Goal: Task Accomplishment & Management: Manage account settings

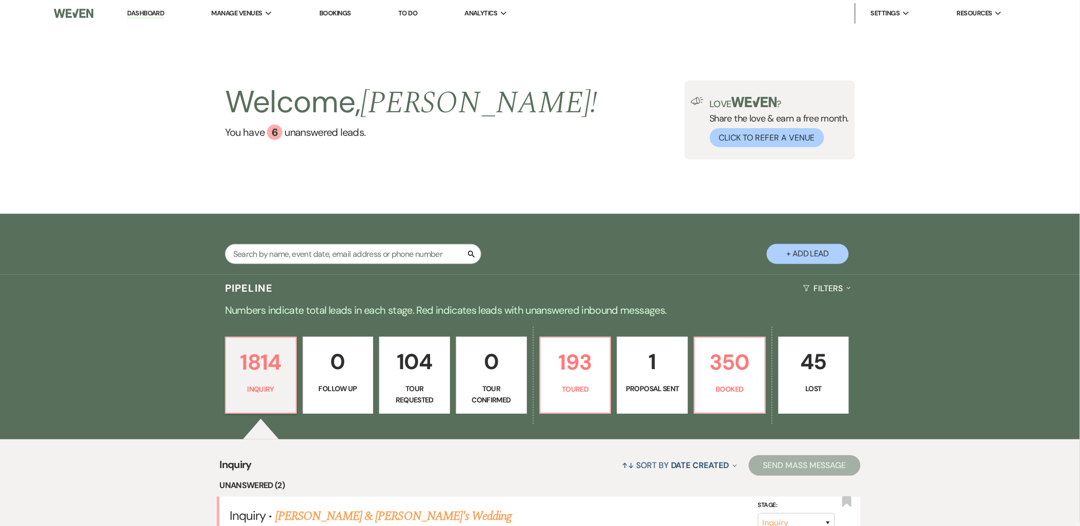
click at [150, 9] on link "Dashboard" at bounding box center [145, 14] width 37 height 10
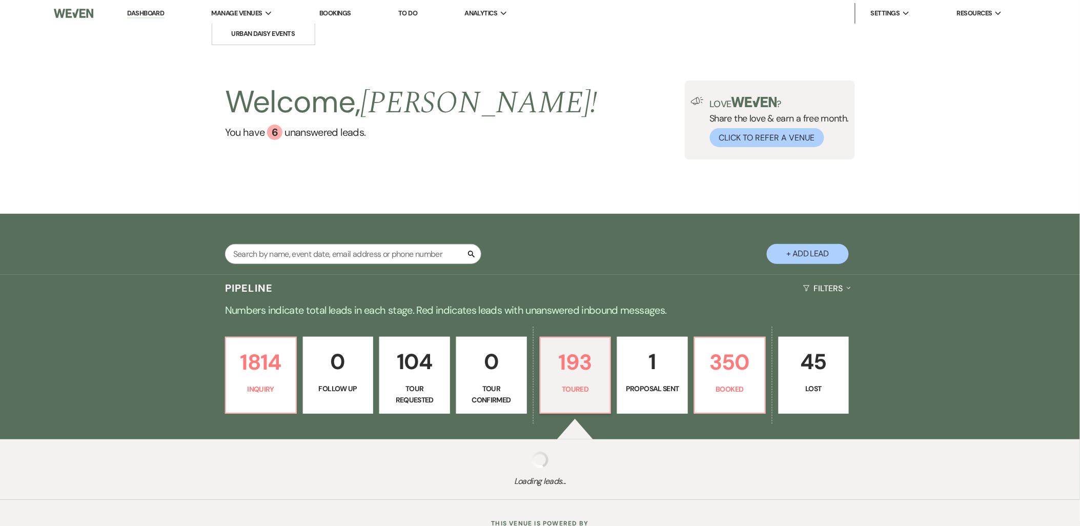
select select "5"
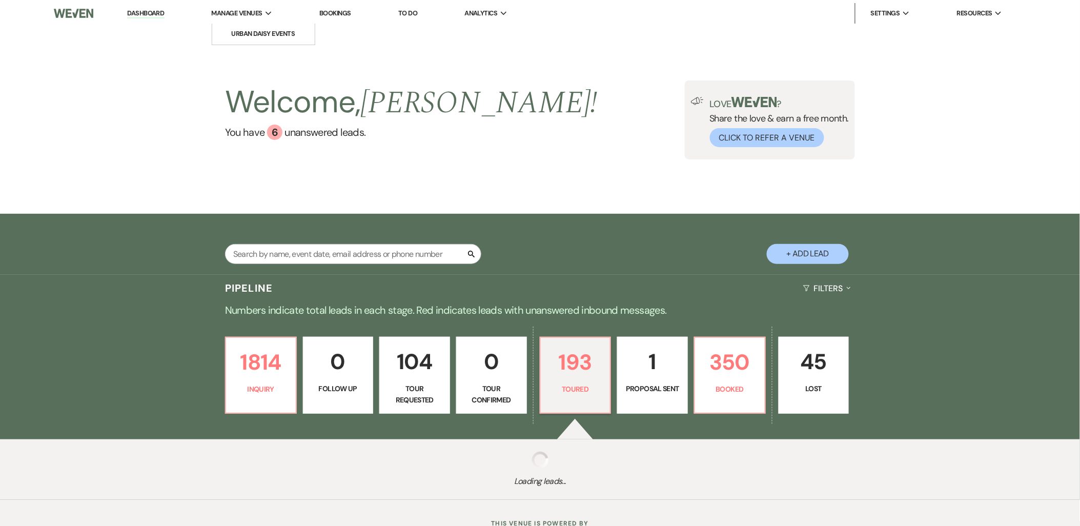
select select "5"
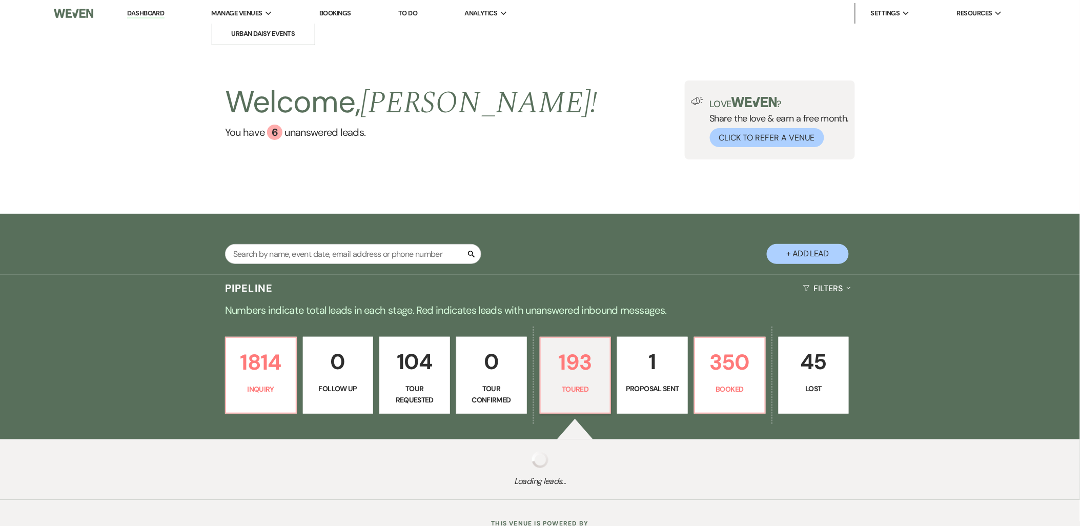
select select "5"
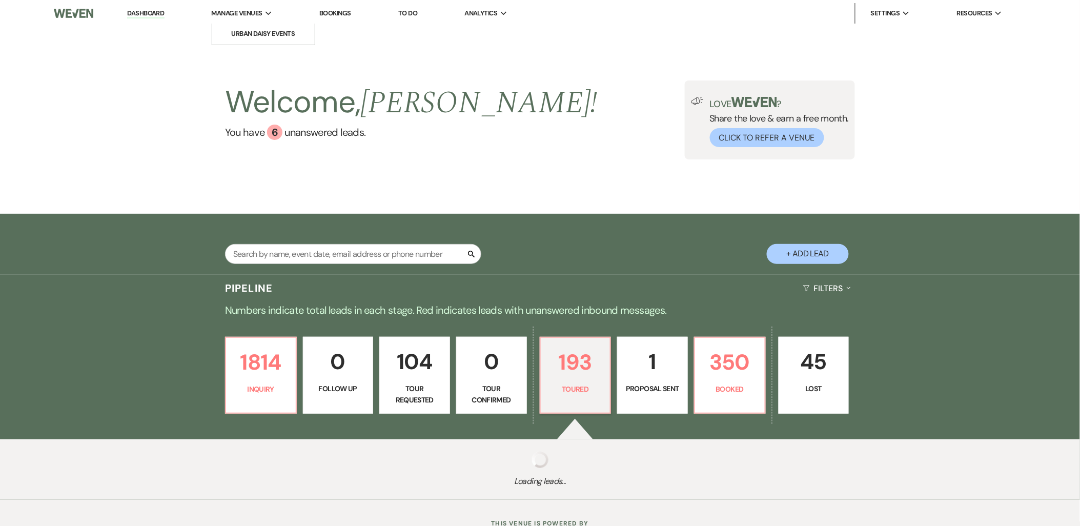
select select "5"
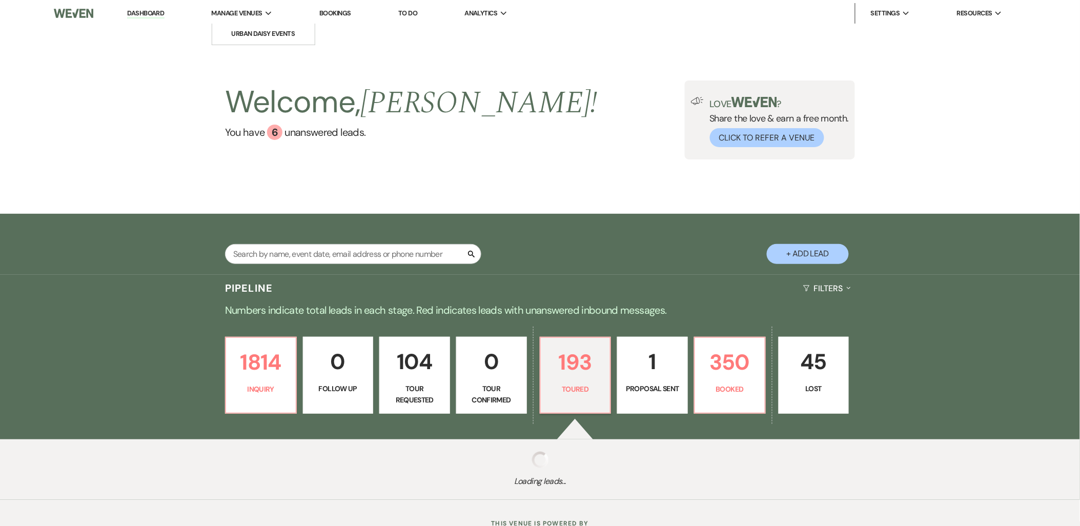
select select "5"
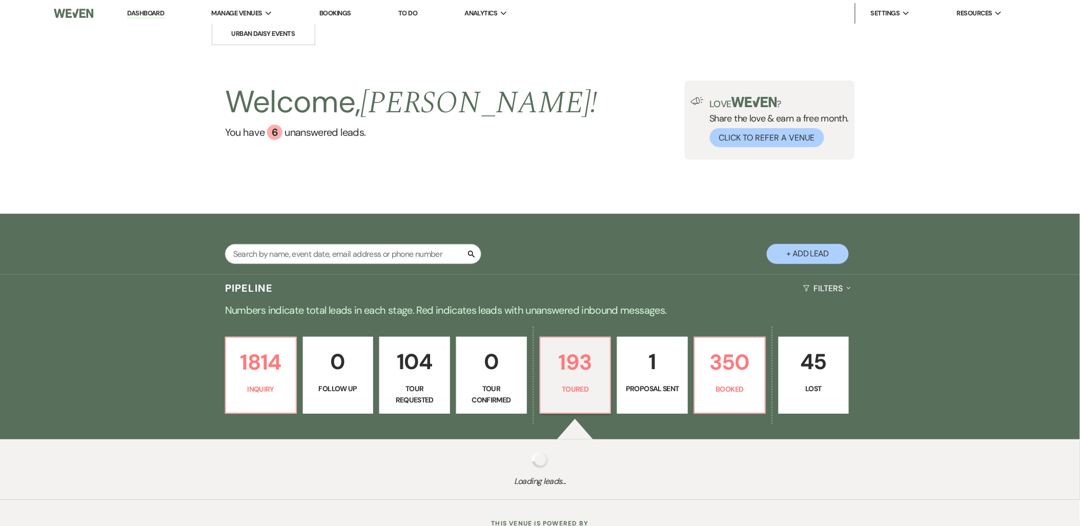
select select "5"
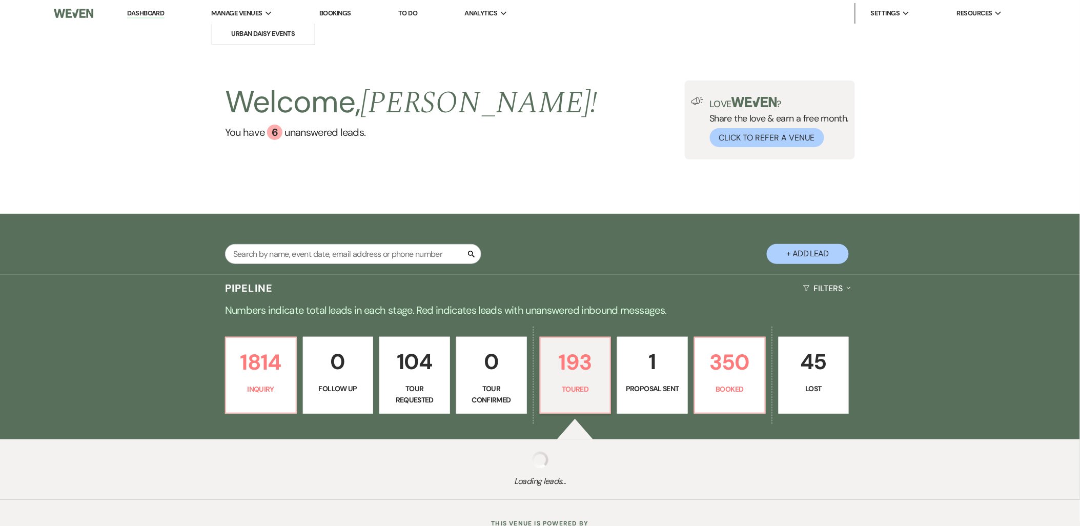
select select "5"
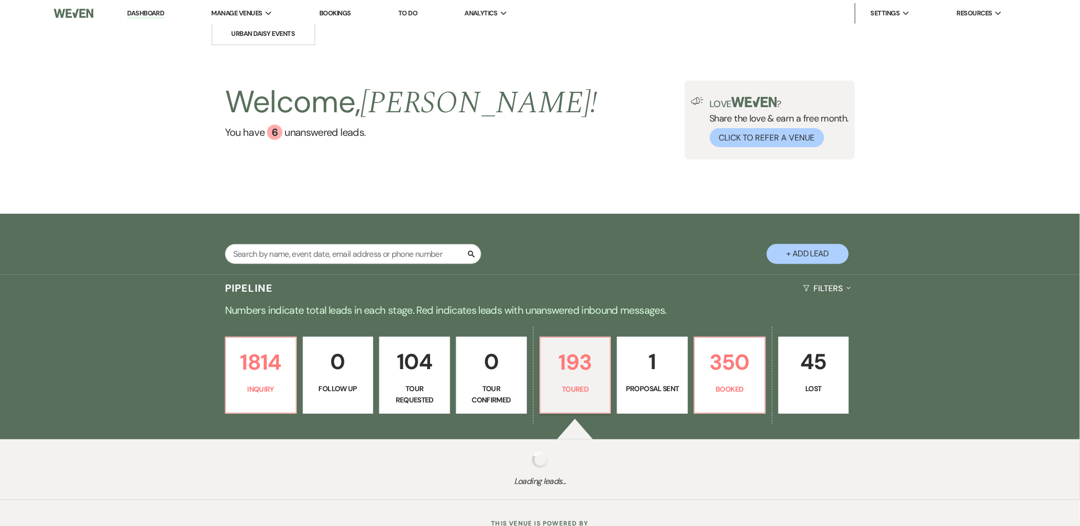
select select "5"
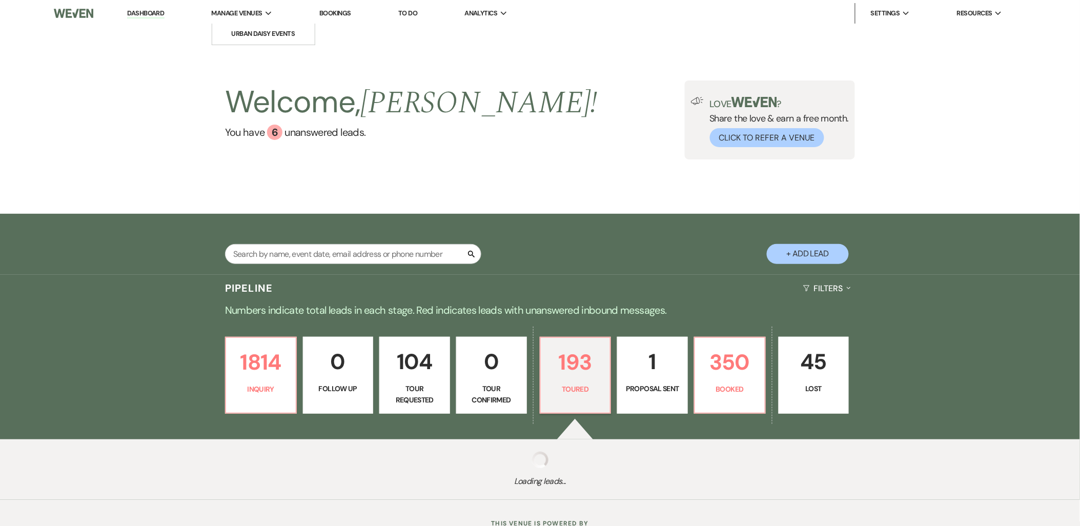
select select "5"
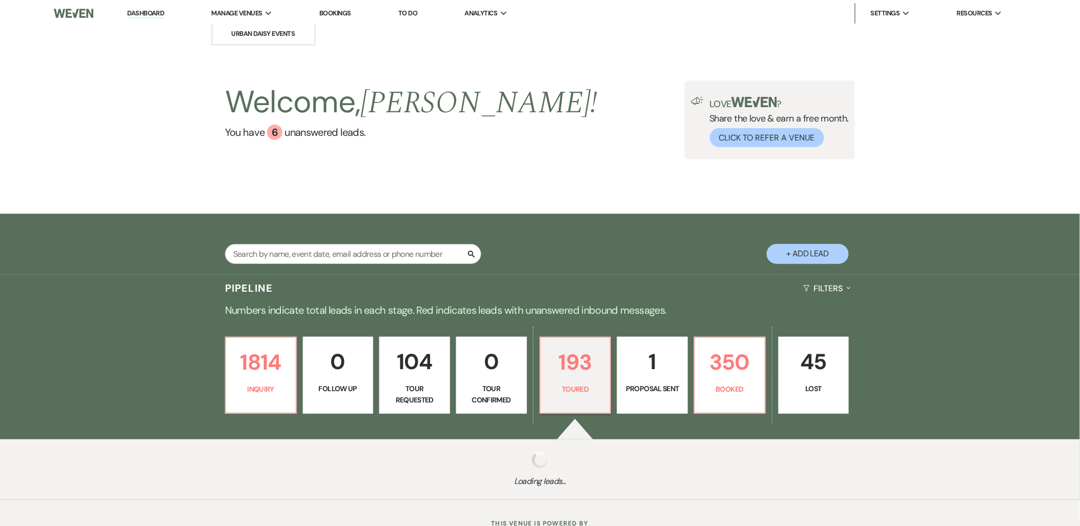
select select "5"
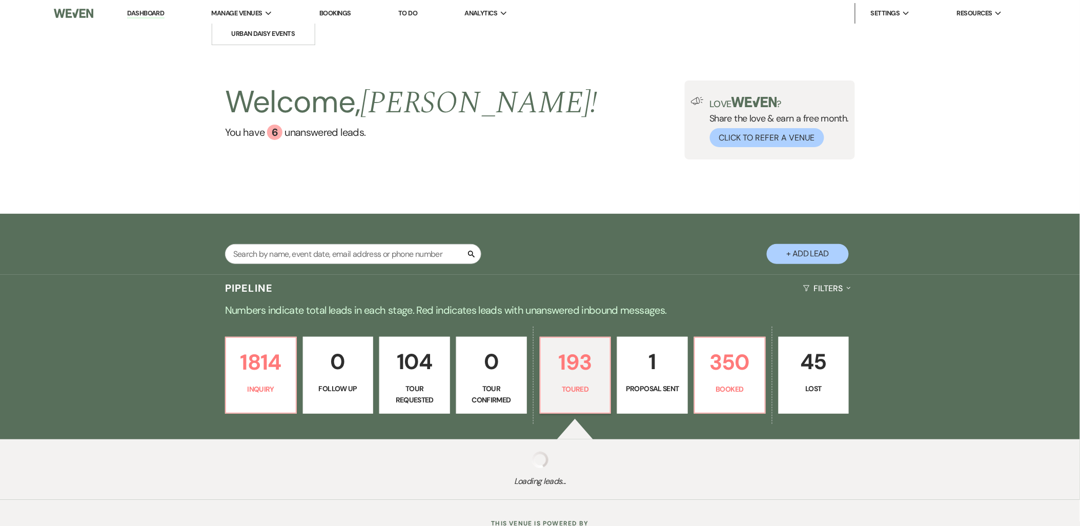
select select "5"
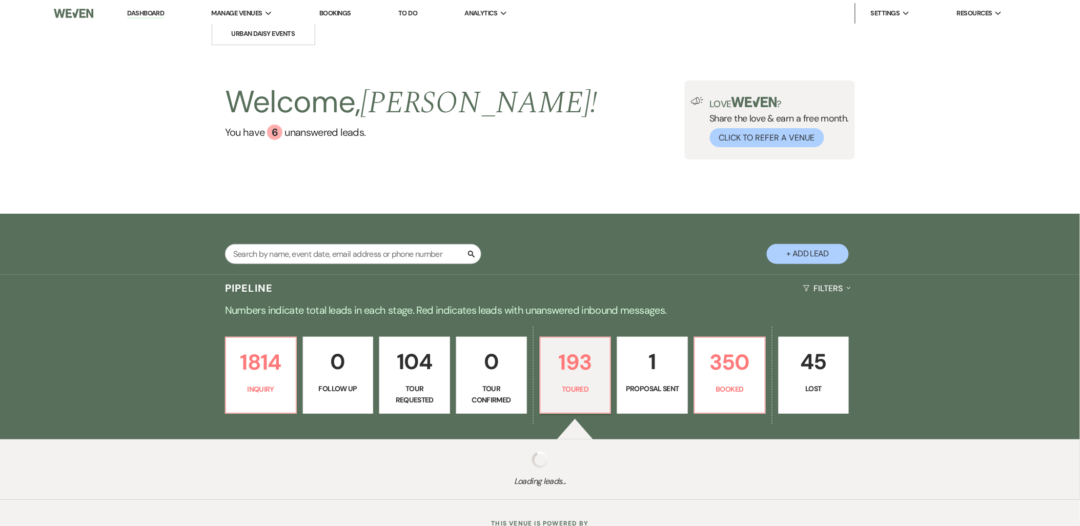
select select "5"
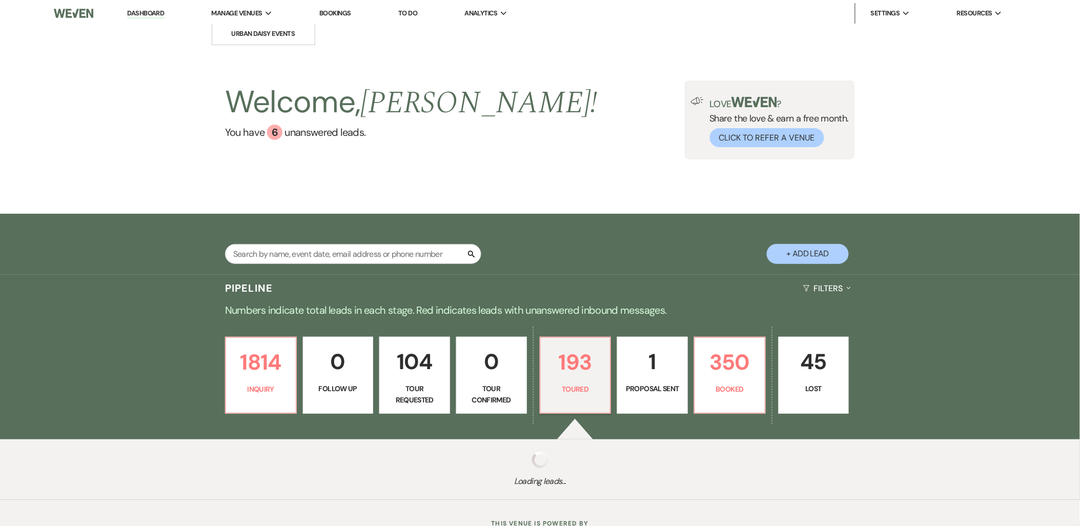
select select "5"
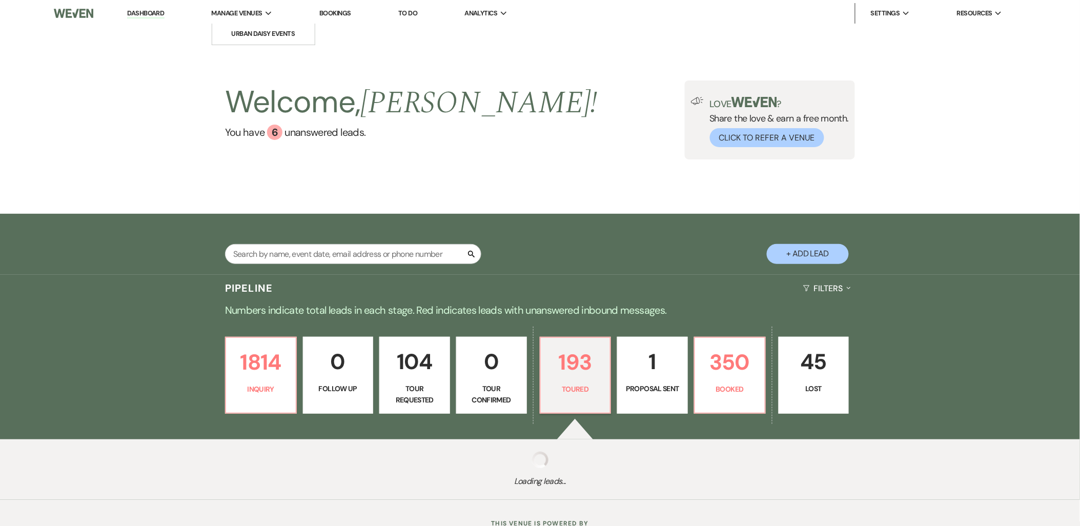
select select "5"
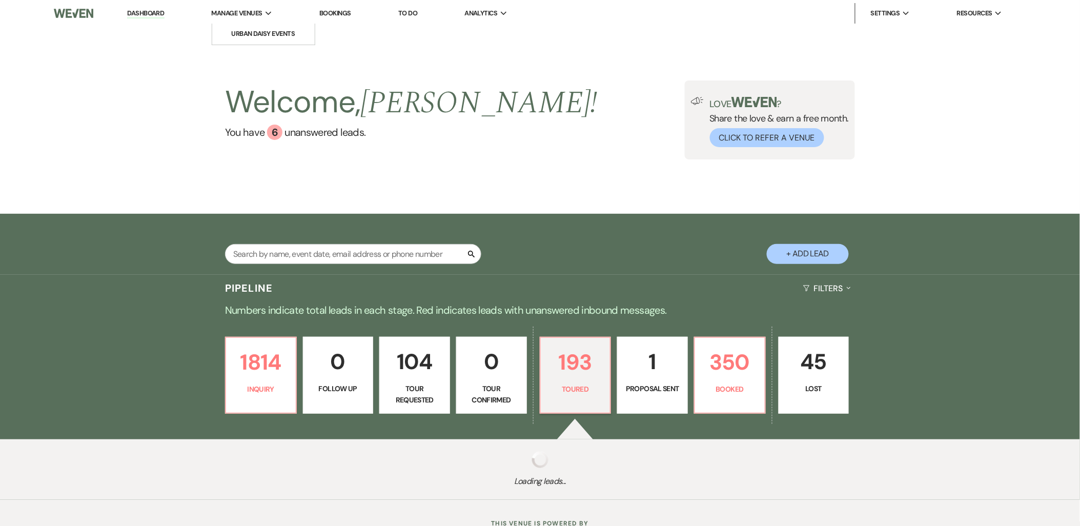
select select "5"
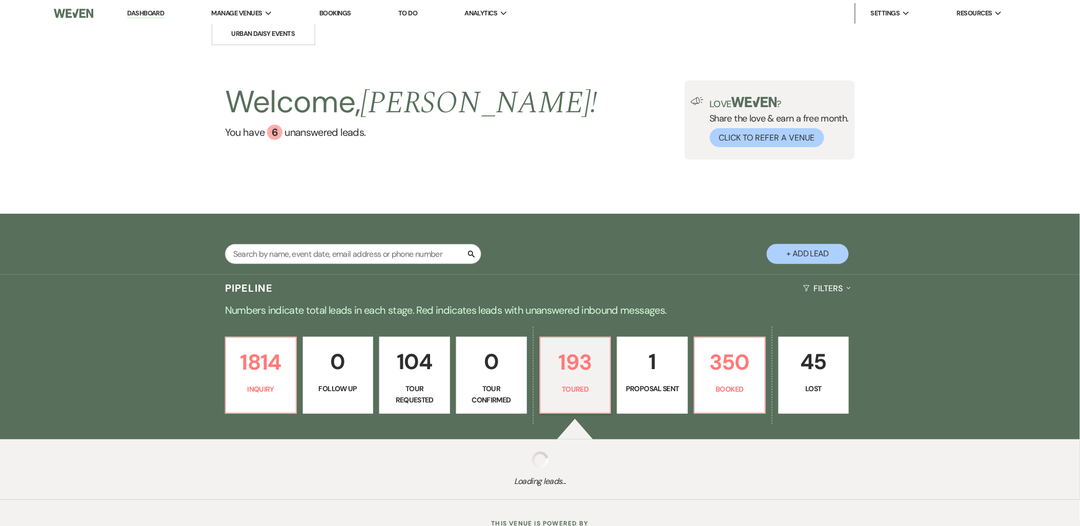
select select "5"
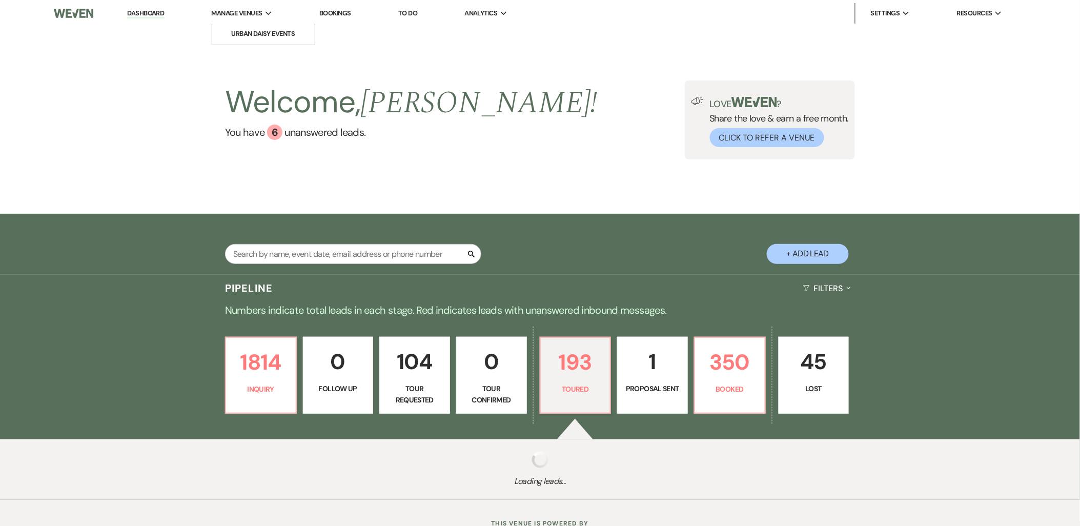
select select "5"
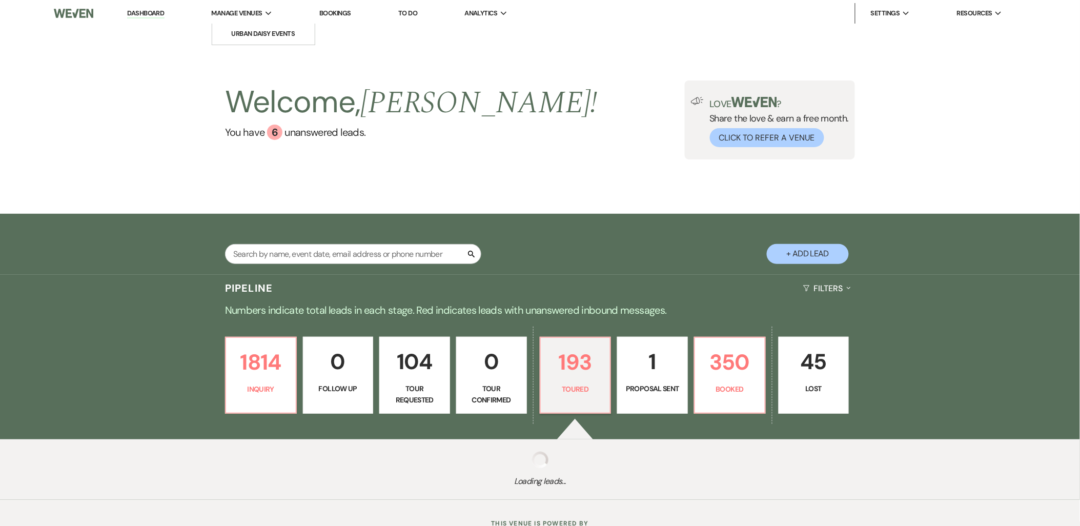
select select "5"
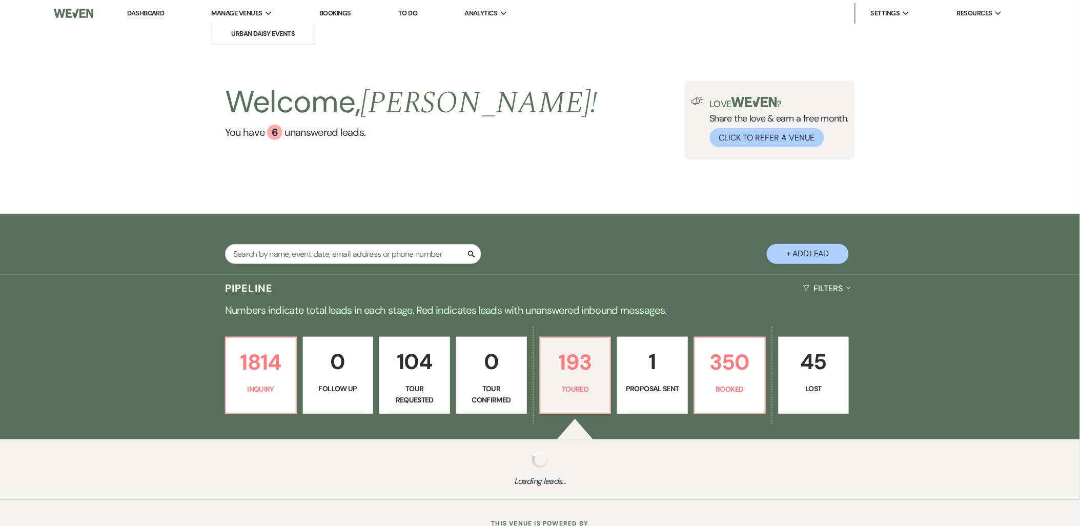
select select "5"
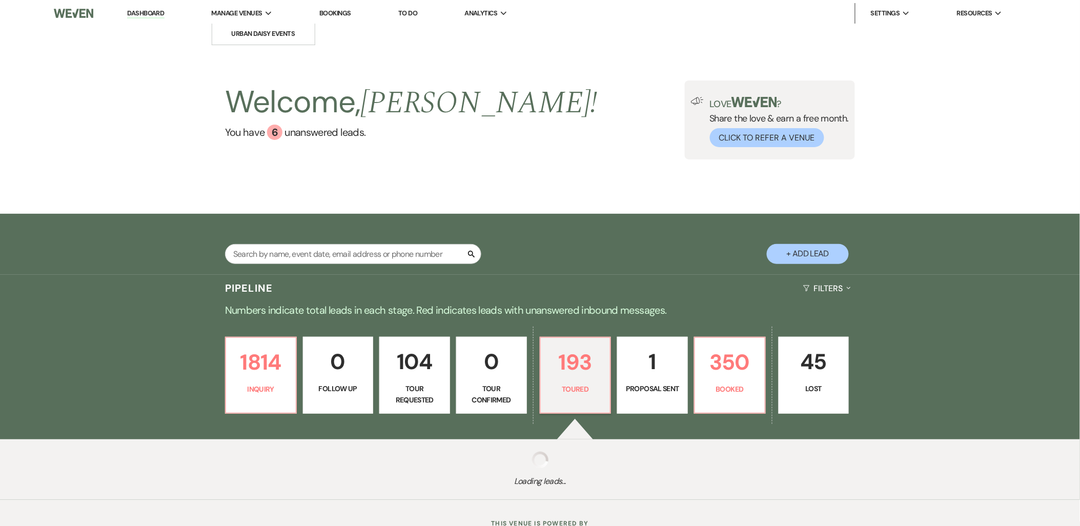
select select "5"
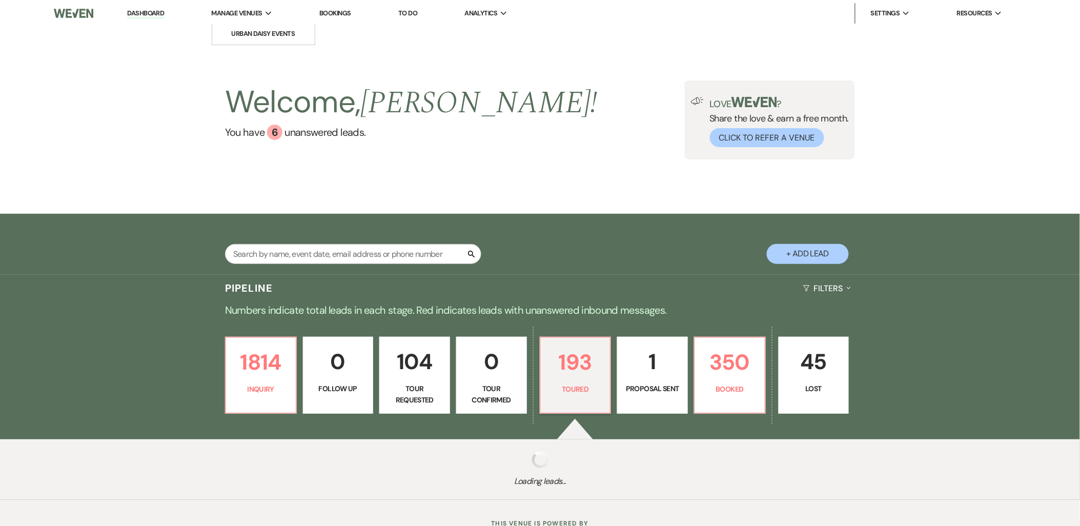
select select "5"
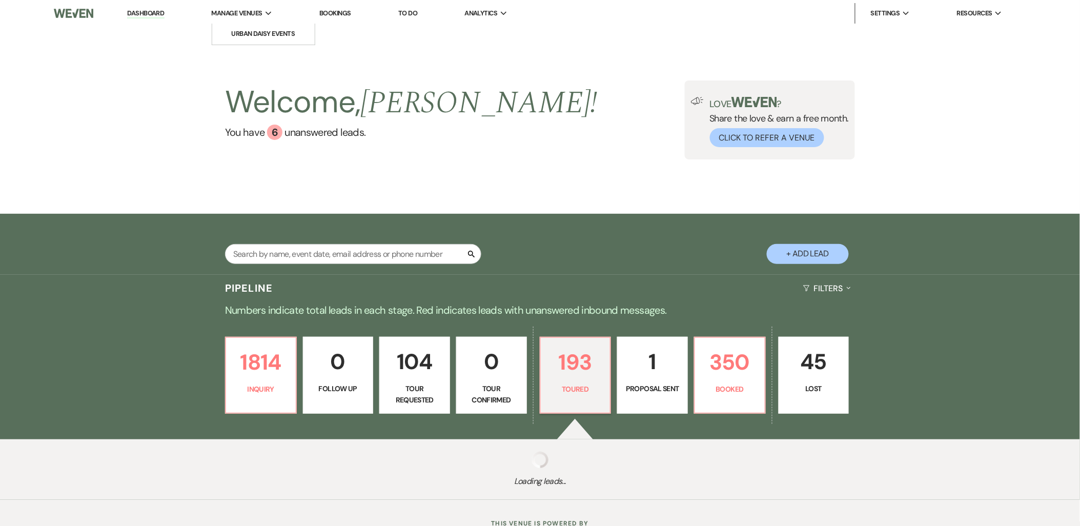
select select "5"
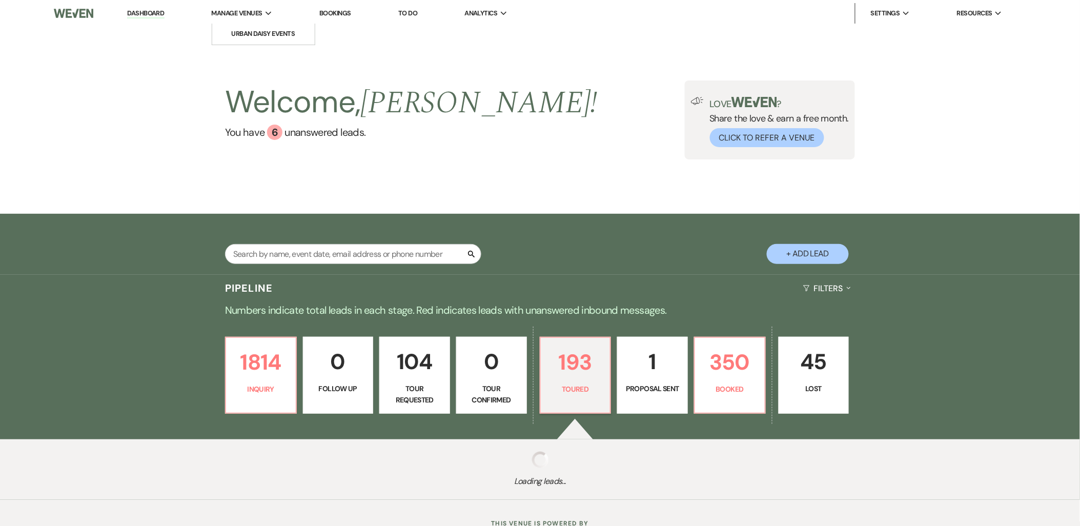
select select "5"
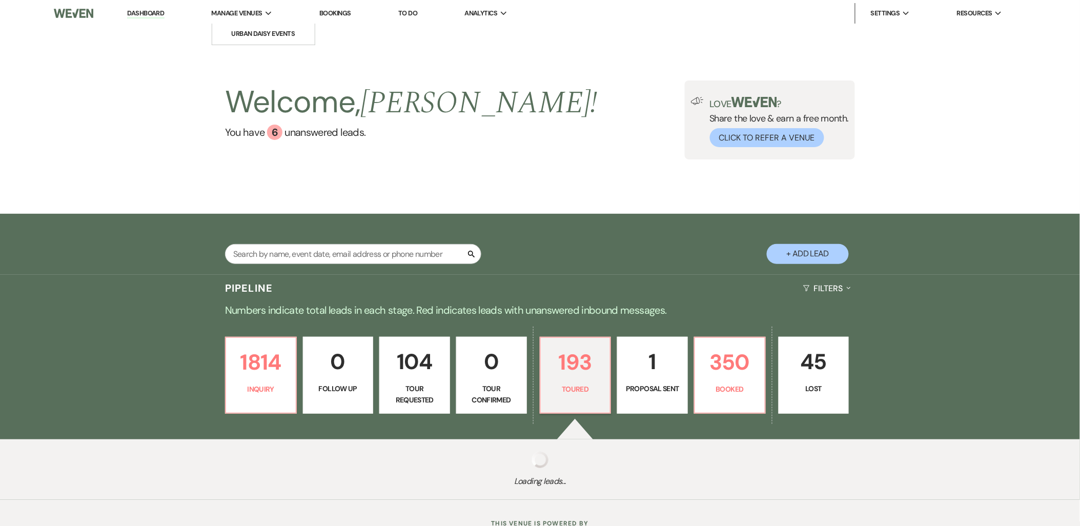
select select "5"
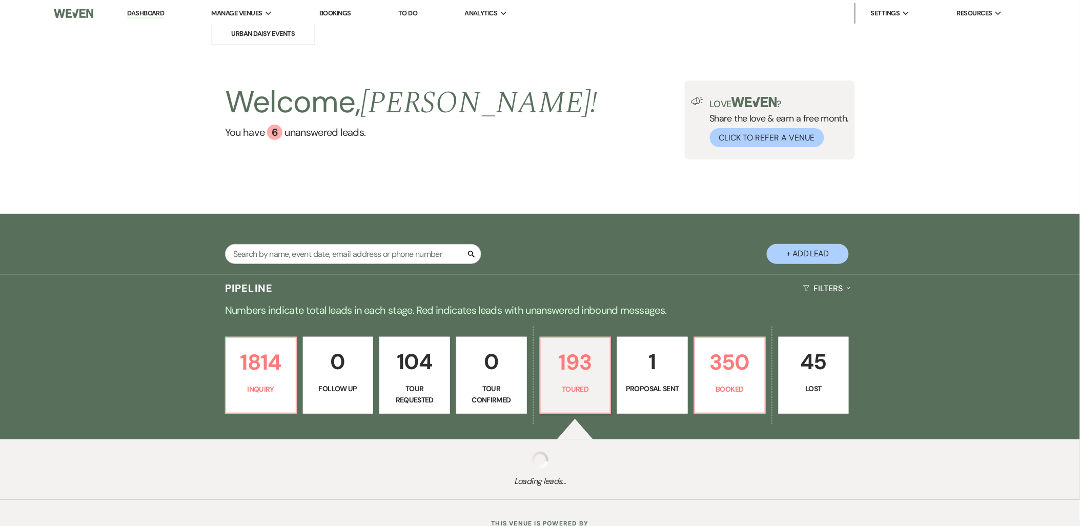
select select "5"
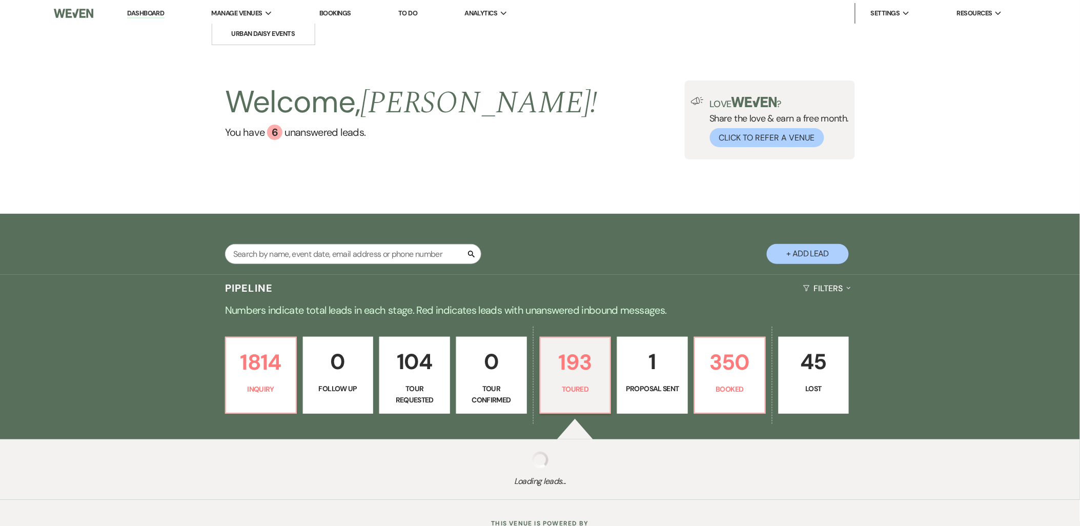
select select "5"
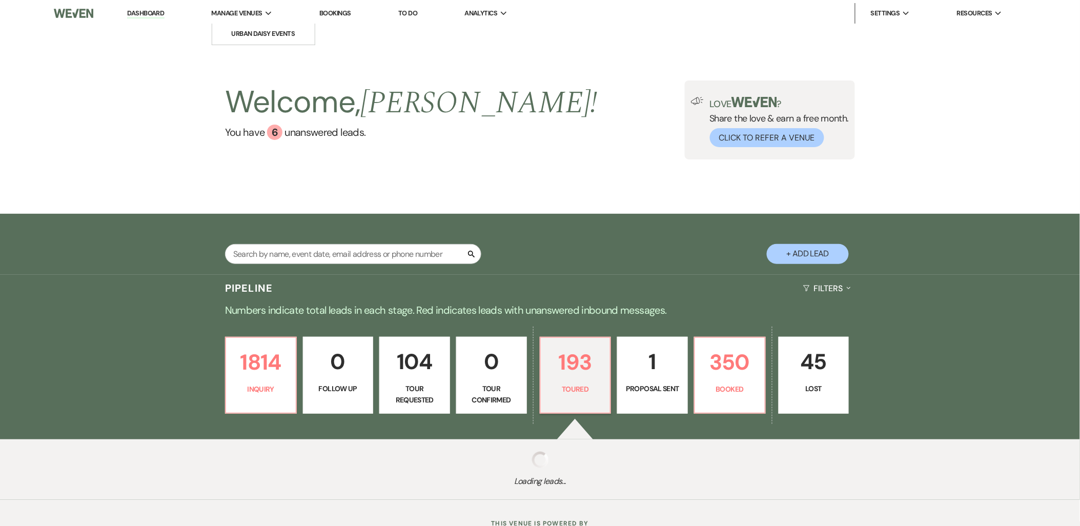
select select "5"
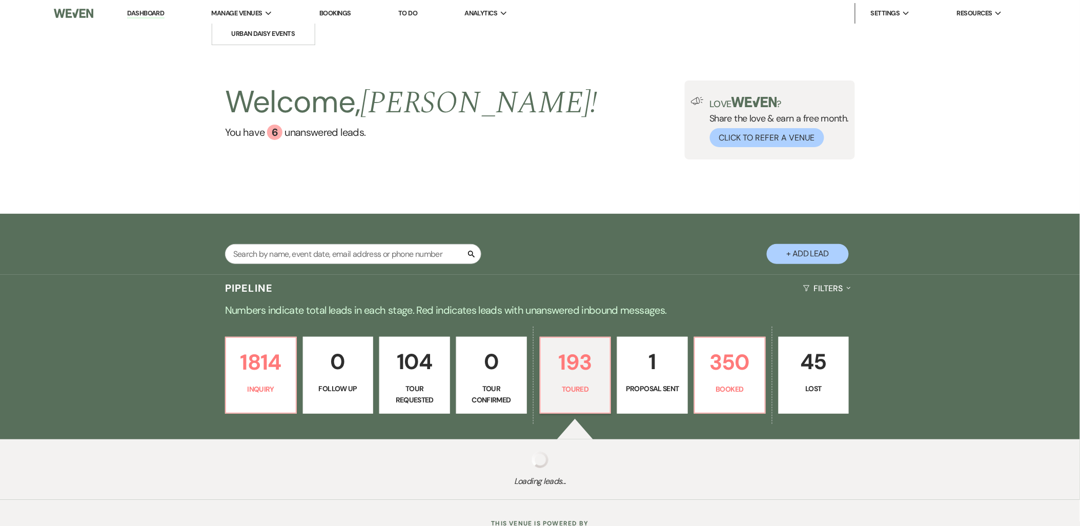
select select "5"
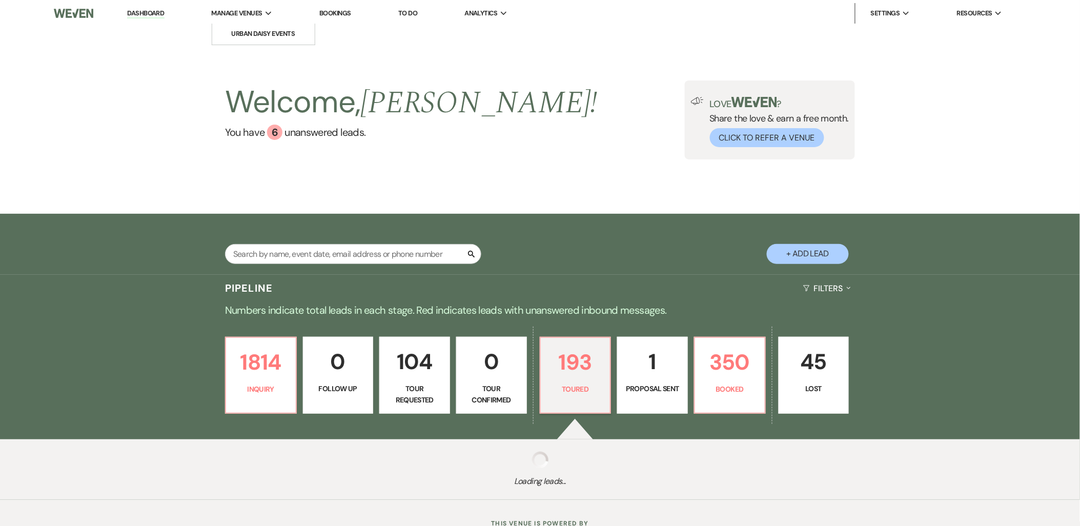
select select "5"
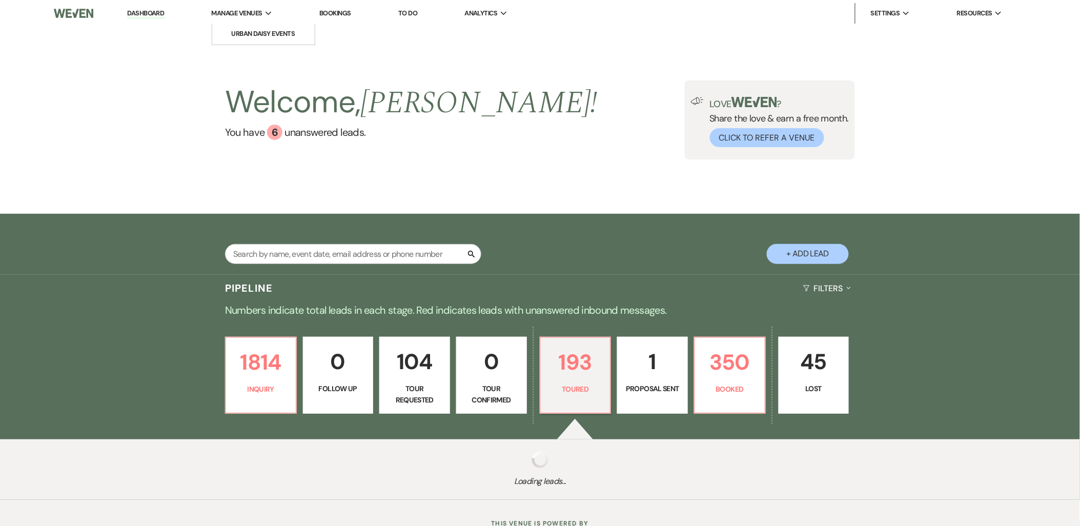
select select "5"
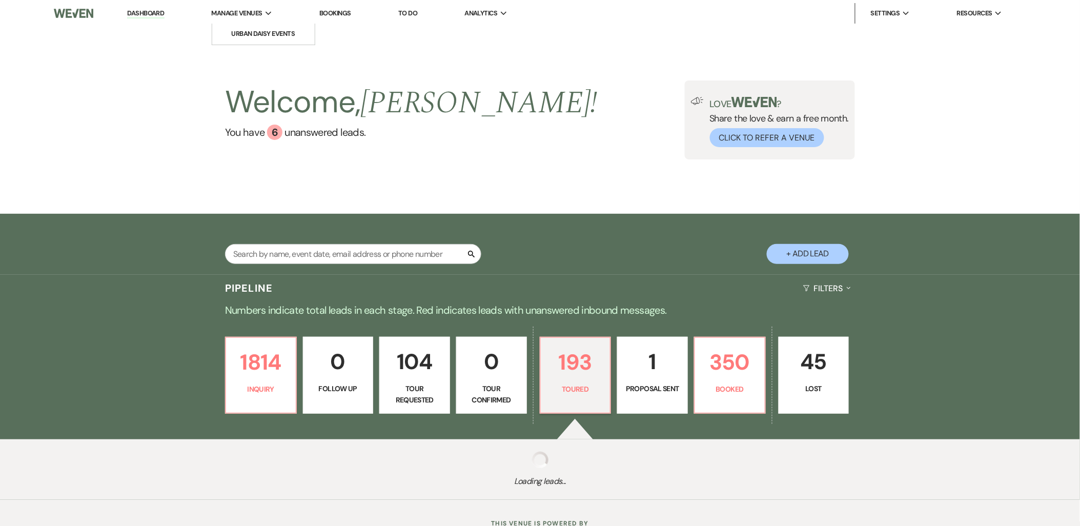
select select "5"
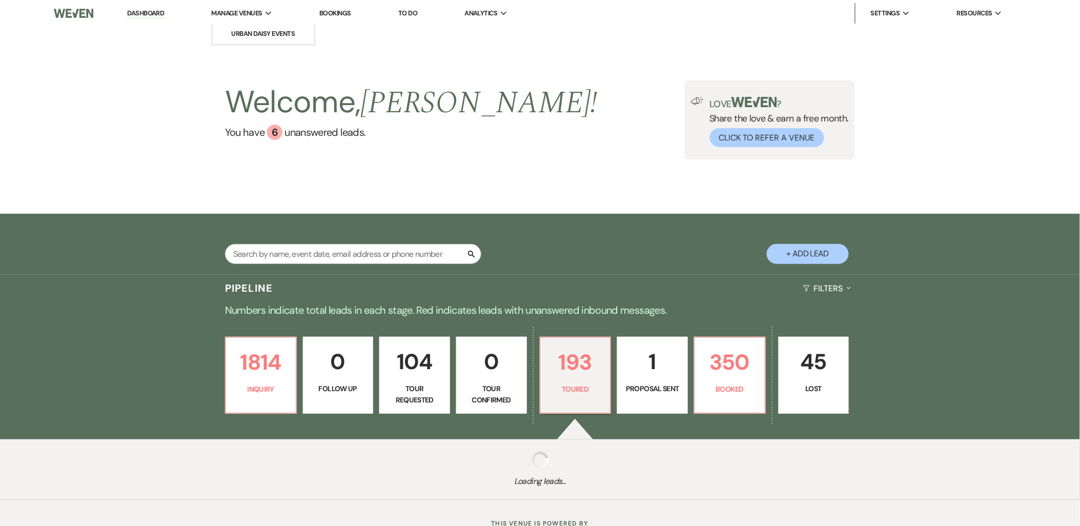
select select "5"
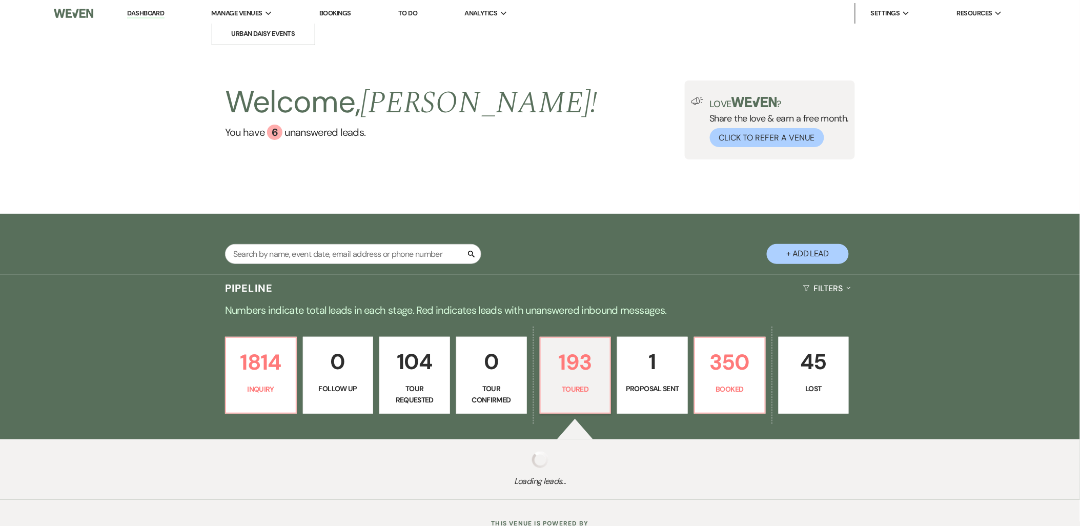
select select "5"
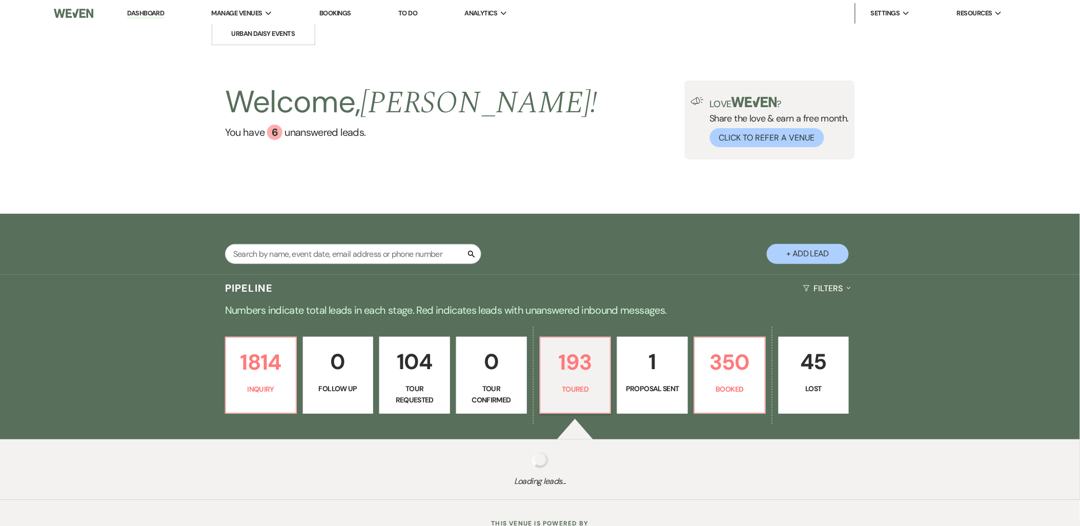
select select "5"
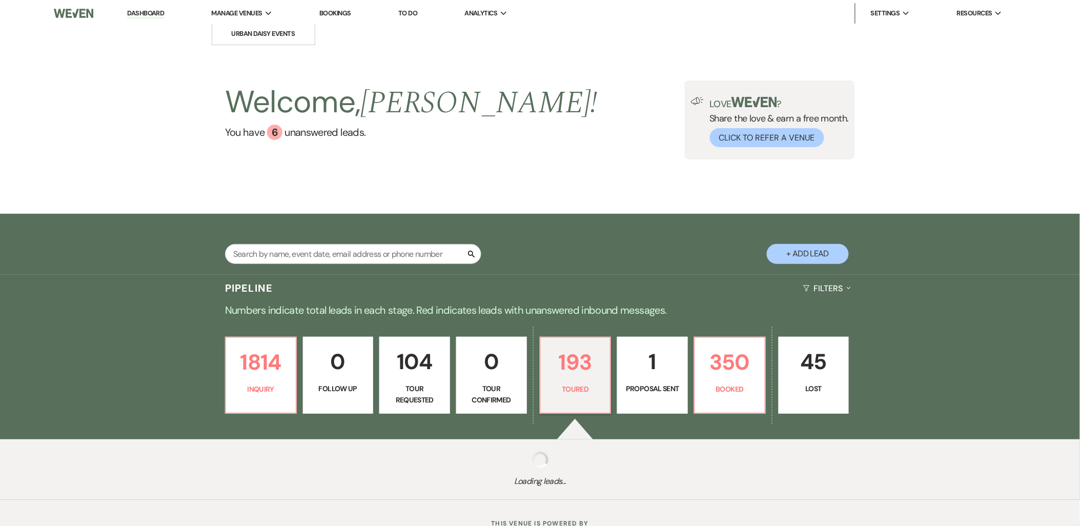
select select "5"
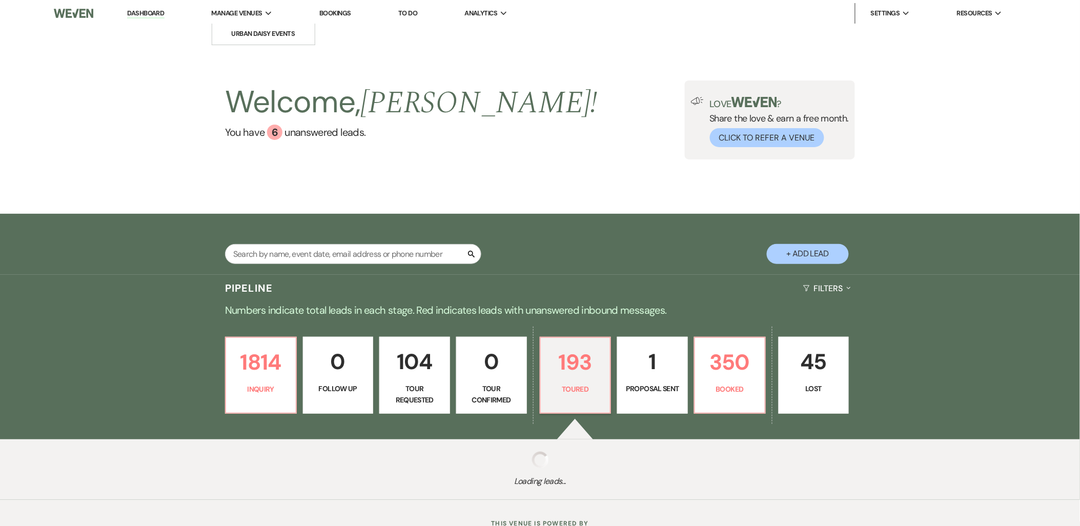
select select "5"
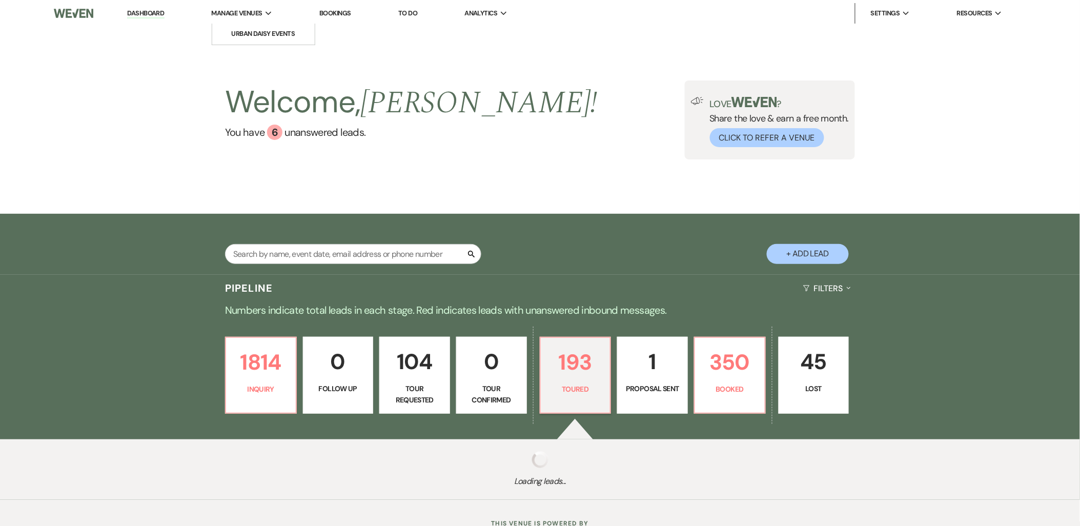
select select "5"
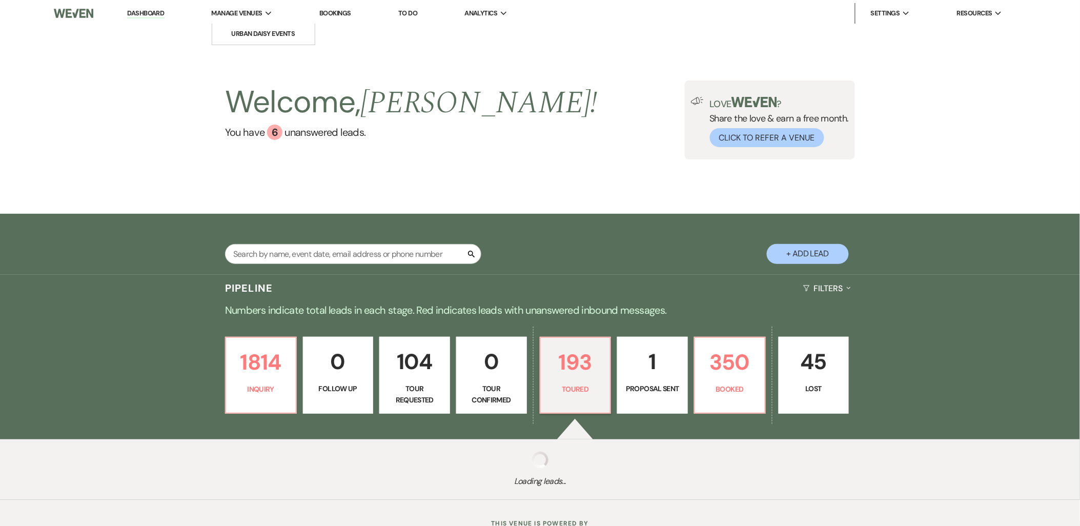
select select "5"
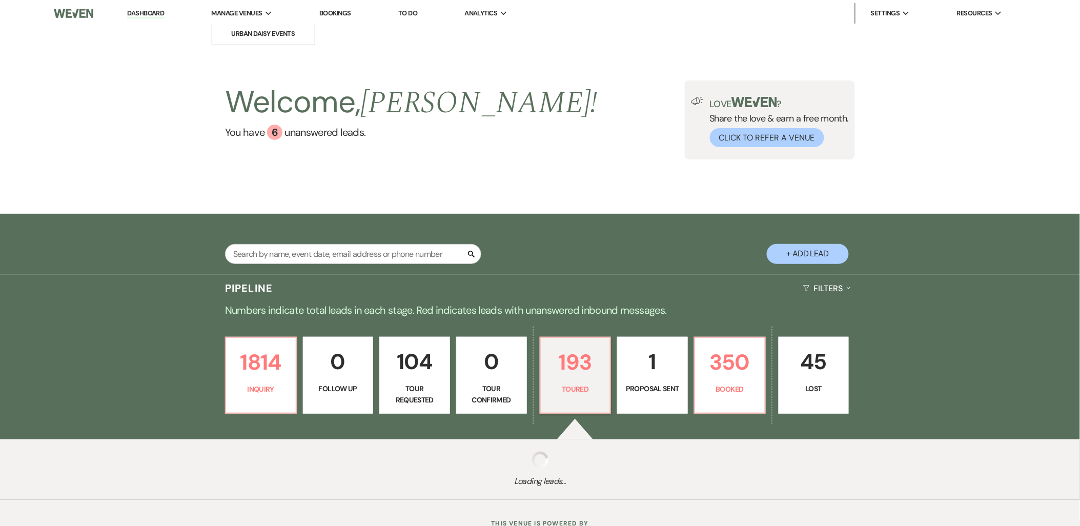
select select "5"
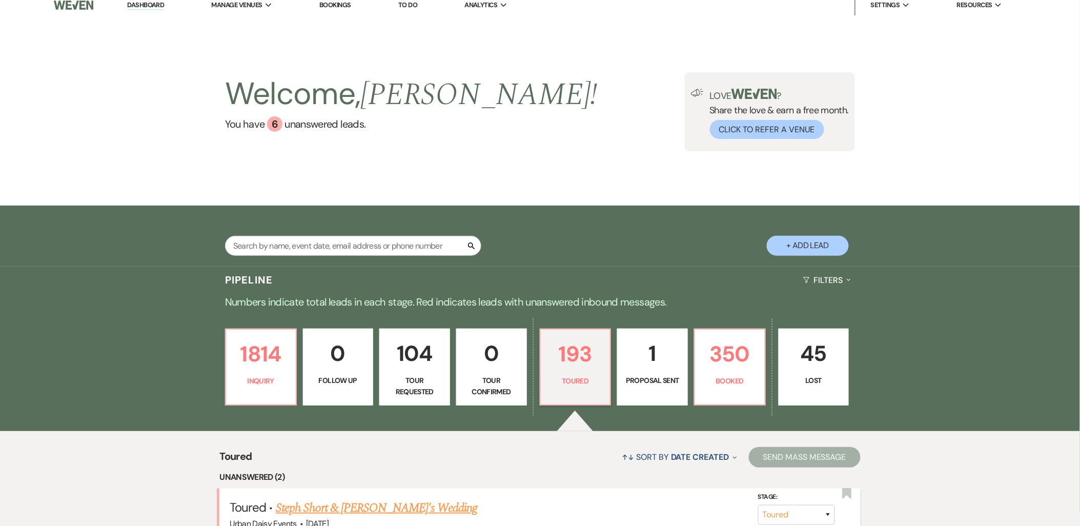
scroll to position [114, 0]
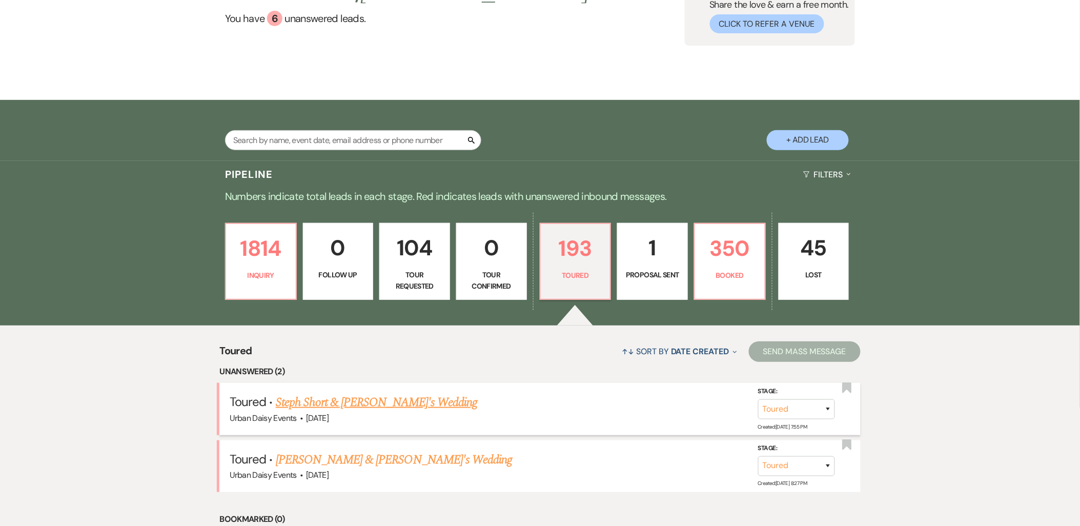
click at [364, 398] on link "Steph Short & [PERSON_NAME]'s Wedding" at bounding box center [376, 402] width 201 height 18
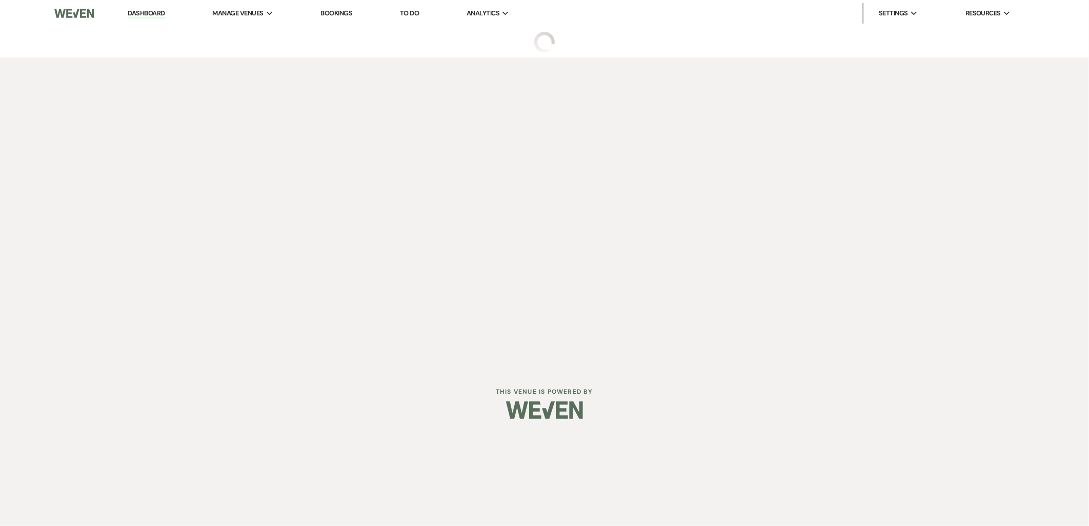
select select "5"
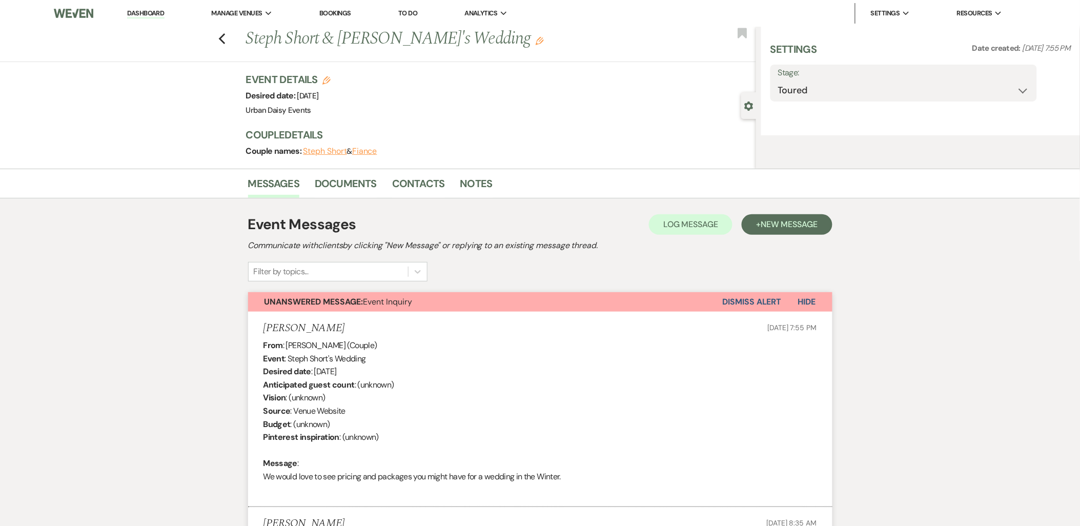
select select "5"
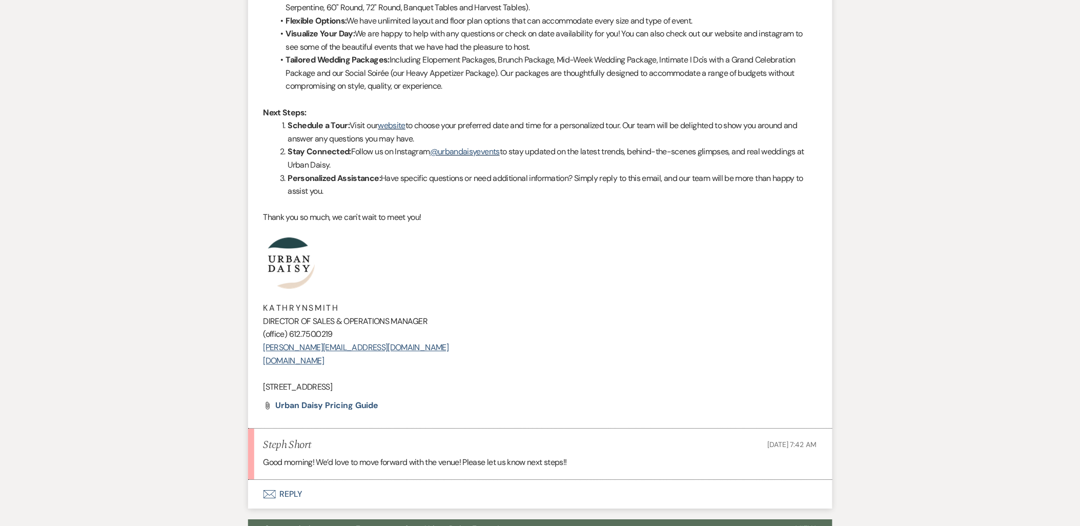
scroll to position [979, 0]
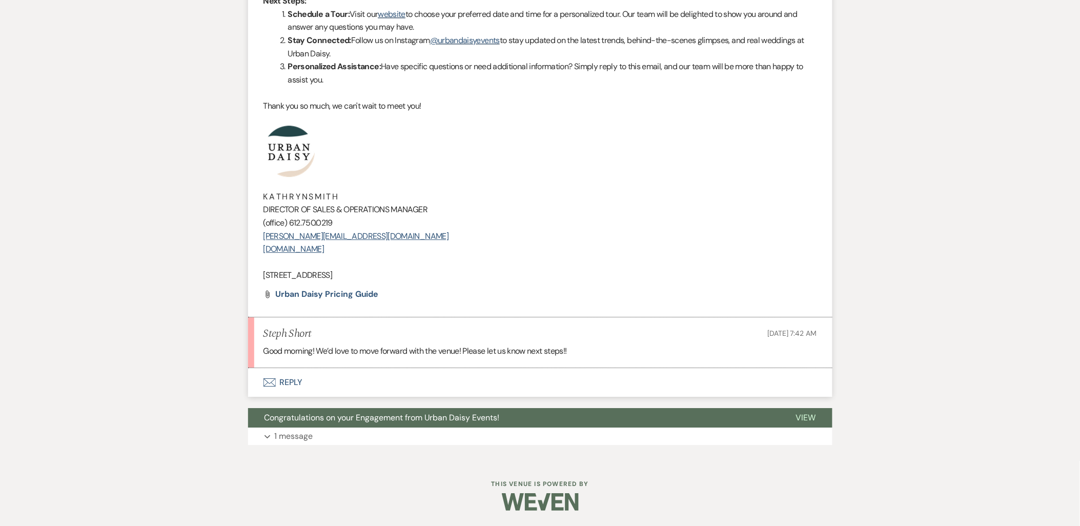
click at [272, 381] on icon "Envelope" at bounding box center [269, 382] width 12 height 8
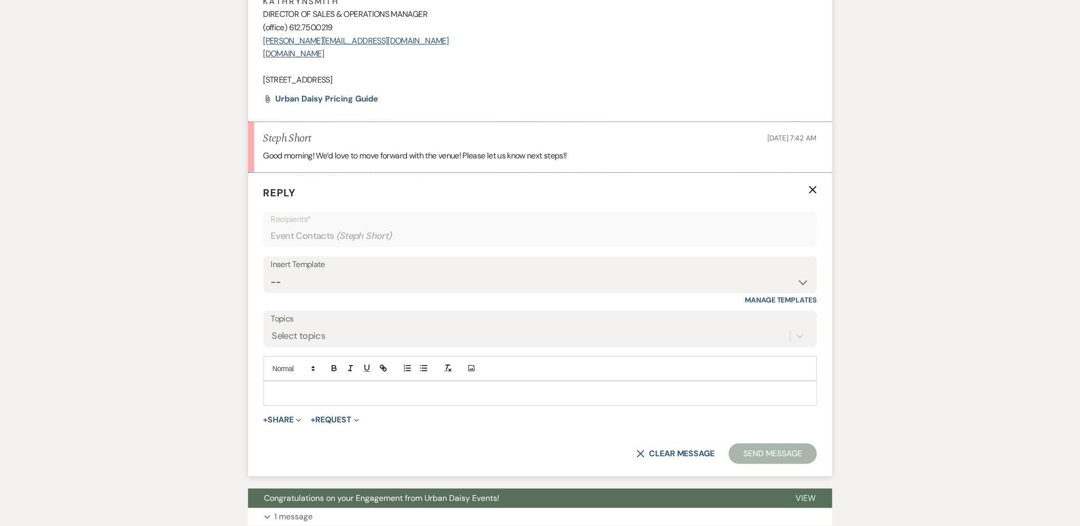
scroll to position [1236, 0]
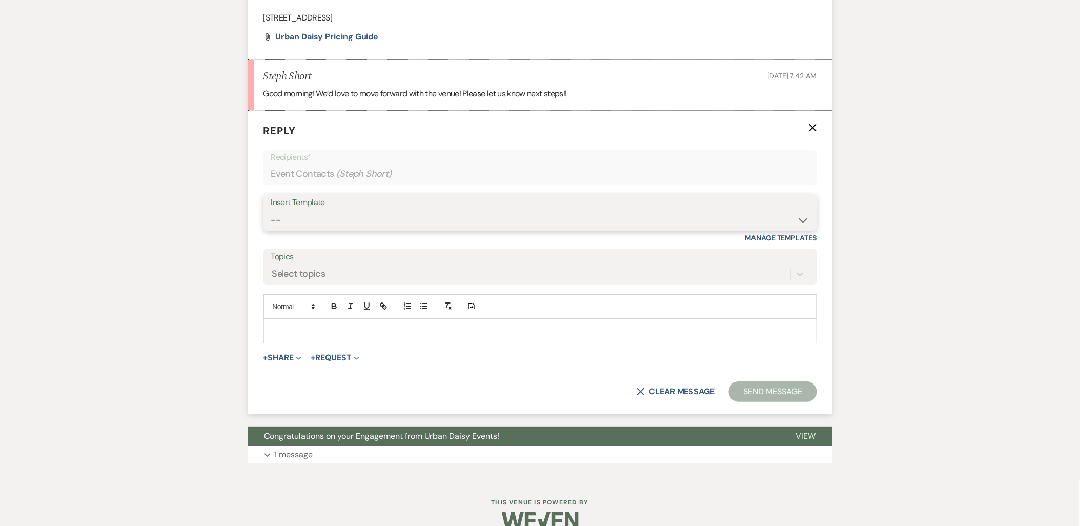
click at [328, 226] on select "-- Payment Past Due Rental Agreement and First Payment Urban Daisy Initial Resp…" at bounding box center [540, 220] width 538 height 20
select select "1275"
click at [271, 210] on select "-- Payment Past Due Rental Agreement and First Payment Urban Daisy Initial Resp…" at bounding box center [540, 220] width 538 height 20
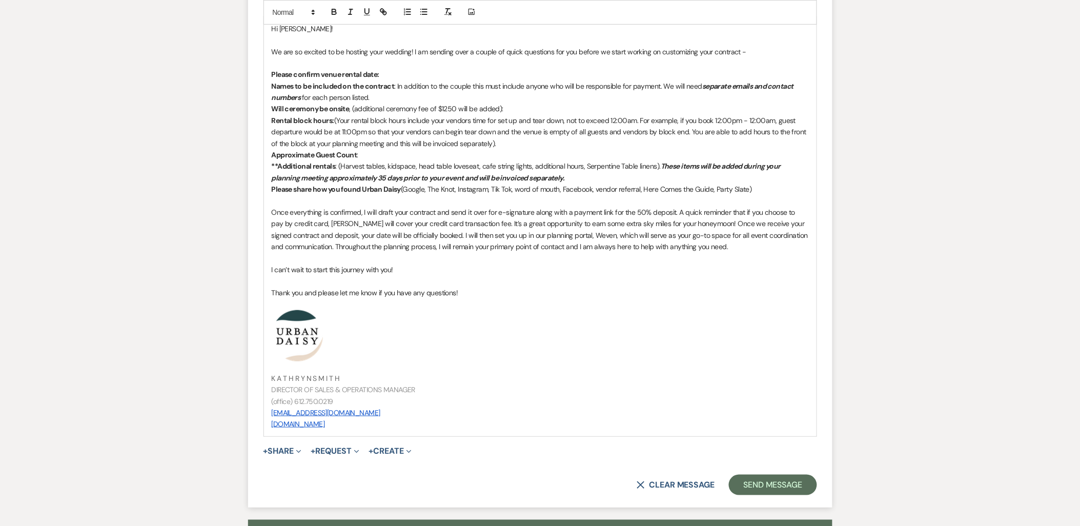
scroll to position [1521, 0]
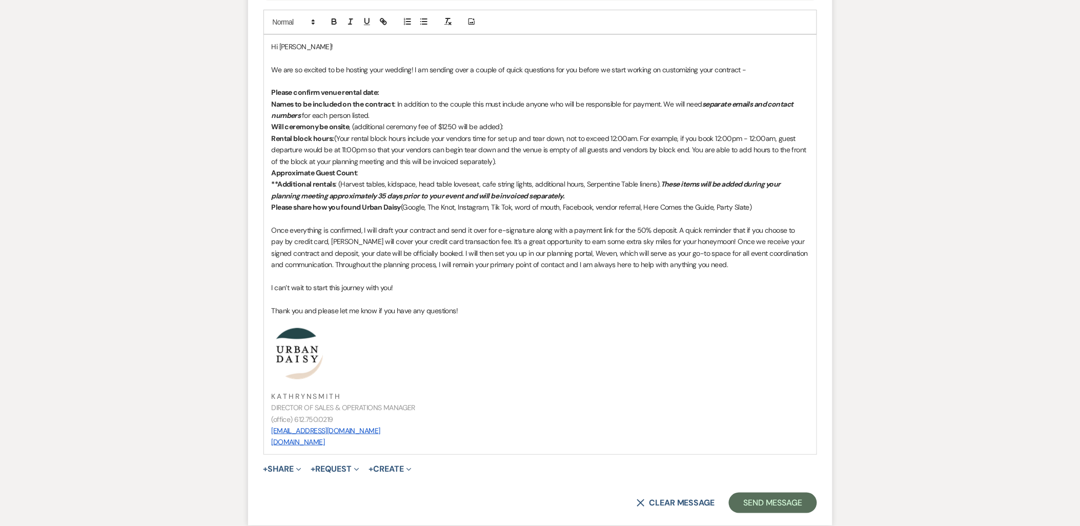
click at [321, 324] on p at bounding box center [540, 321] width 537 height 11
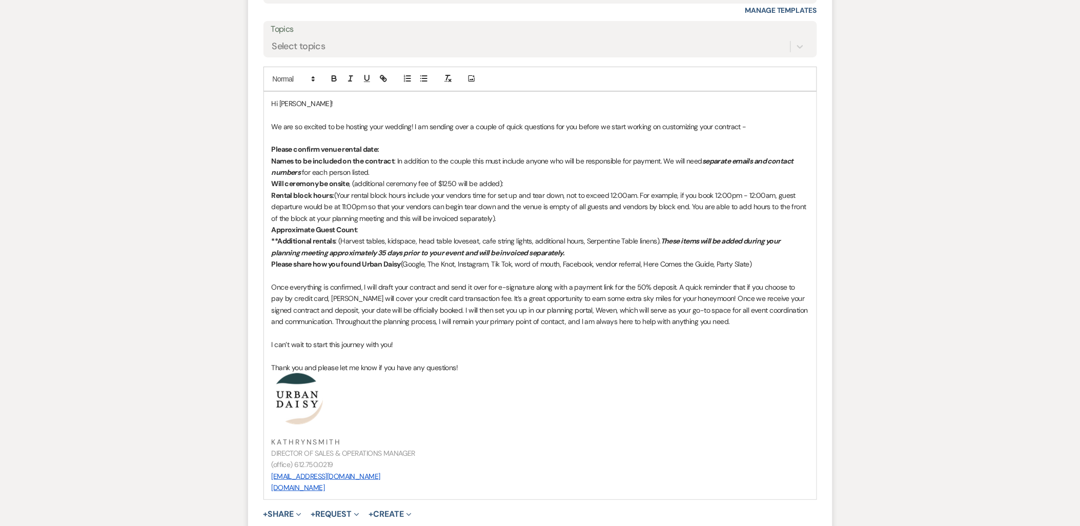
scroll to position [1635, 0]
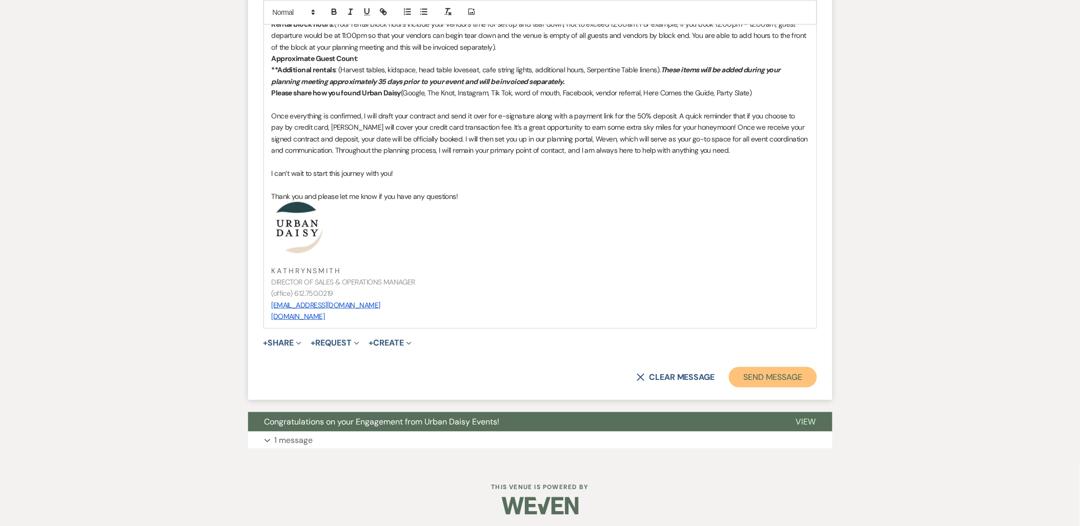
click at [751, 382] on button "Send Message" at bounding box center [773, 377] width 88 height 21
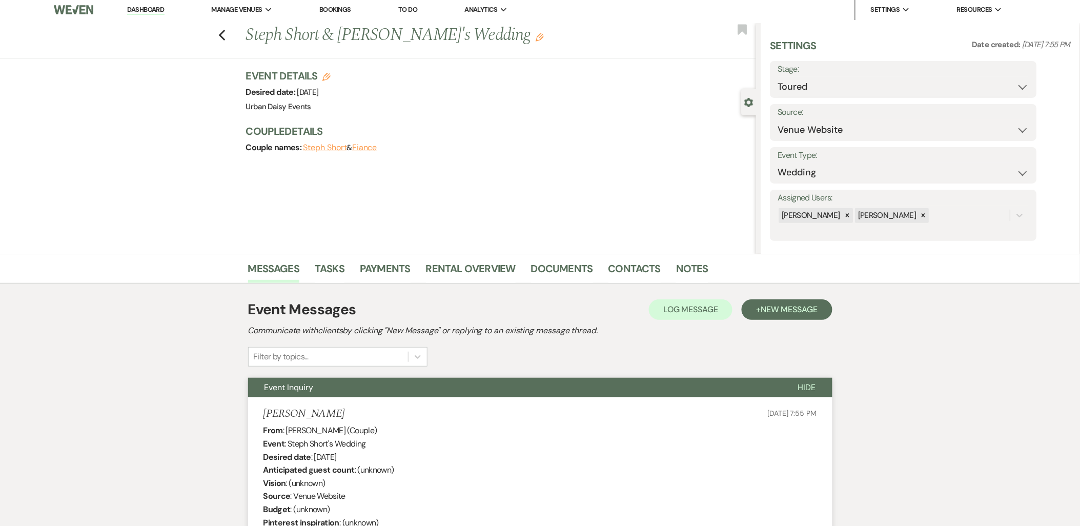
scroll to position [0, 0]
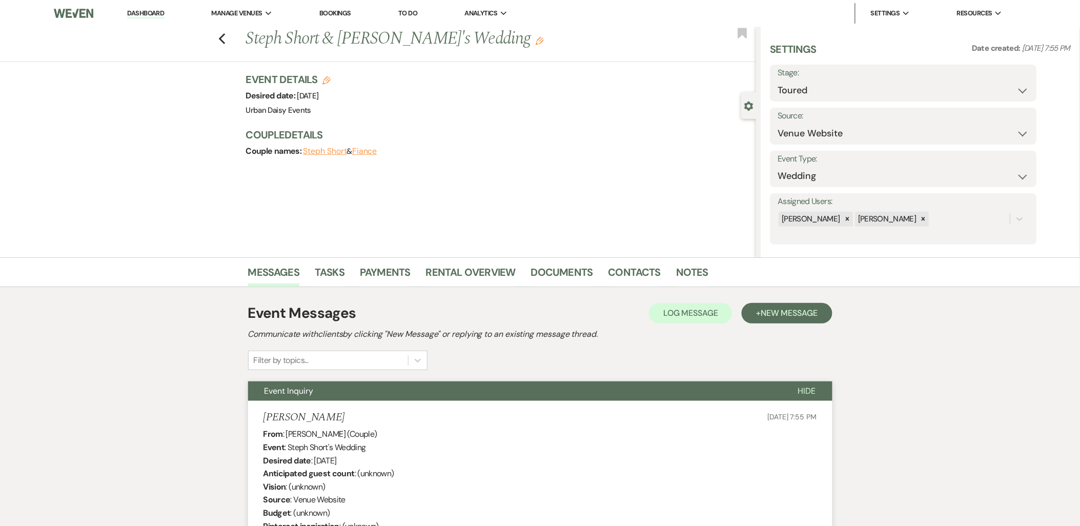
click at [154, 14] on link "Dashboard" at bounding box center [145, 14] width 37 height 10
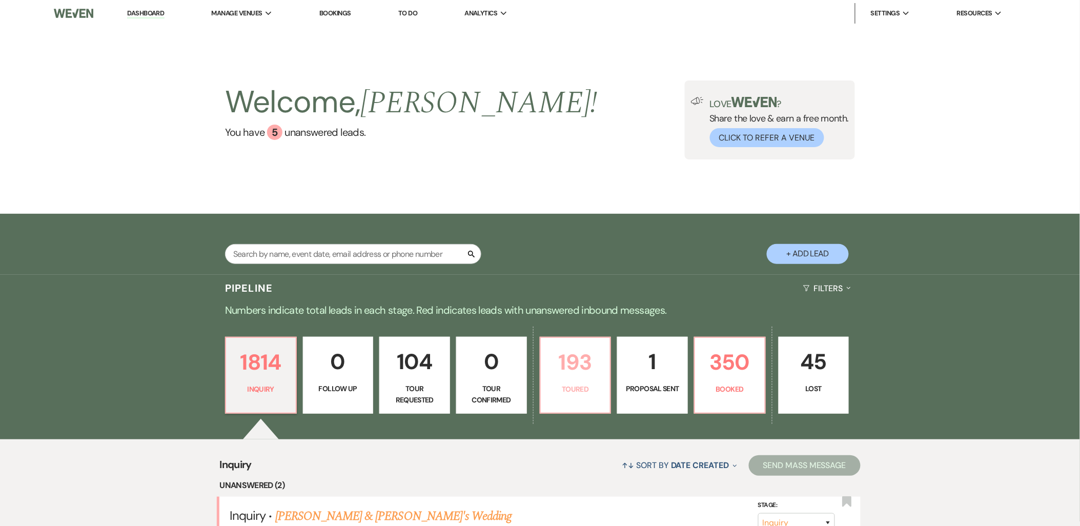
click at [572, 392] on p "Toured" at bounding box center [575, 388] width 57 height 11
select select "5"
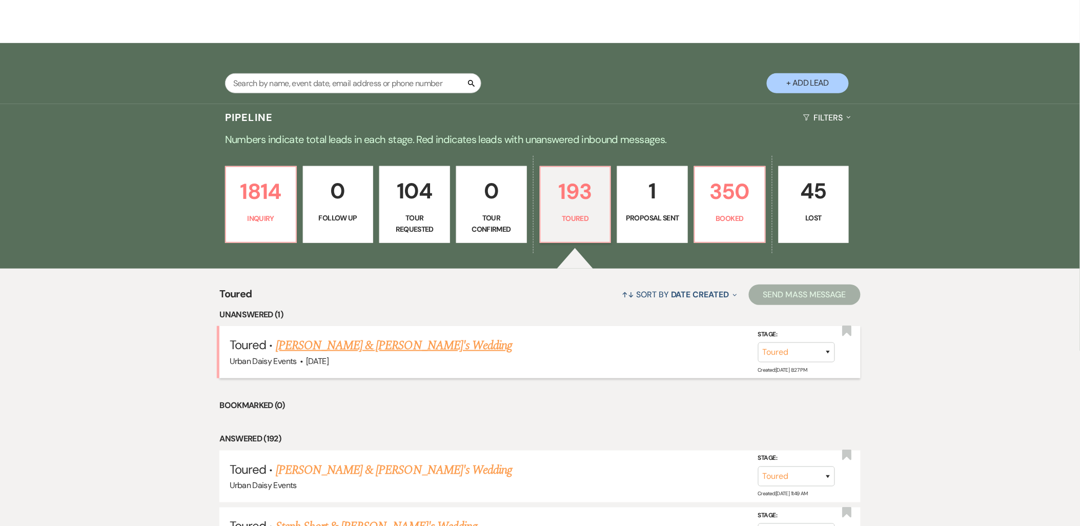
scroll to position [284, 0]
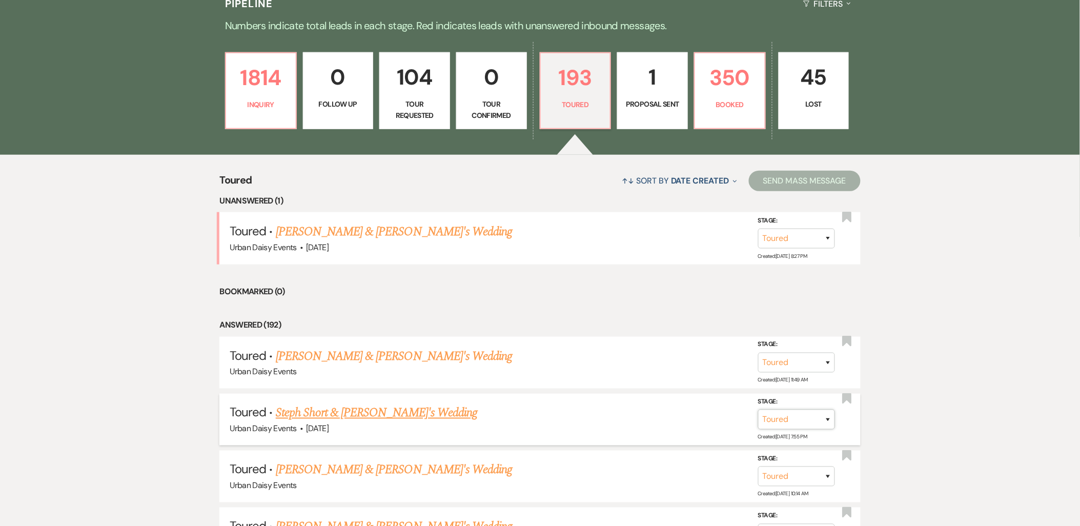
click at [801, 427] on select "Inquiry Follow Up Tour Requested Tour Confirmed Toured Proposal Sent Booked Lost" at bounding box center [796, 420] width 77 height 20
click at [758, 410] on select "Inquiry Follow Up Tour Requested Tour Confirmed Toured Proposal Sent Booked Lost" at bounding box center [796, 420] width 77 height 20
click at [805, 416] on button "Save" at bounding box center [814, 419] width 51 height 21
click at [383, 233] on link "[PERSON_NAME] & [PERSON_NAME]'s Wedding" at bounding box center [394, 231] width 237 height 18
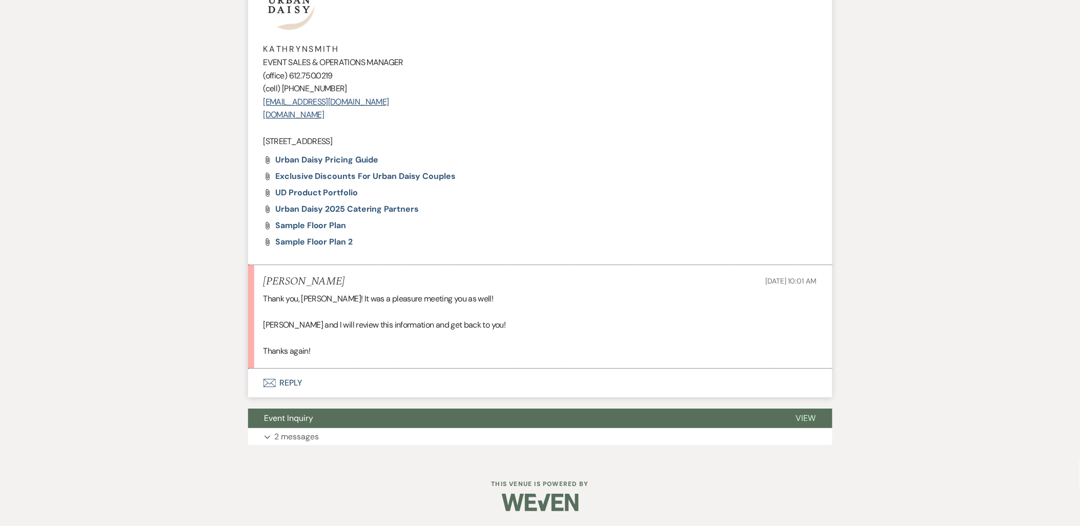
click at [301, 375] on button "Envelope Reply" at bounding box center [540, 383] width 584 height 29
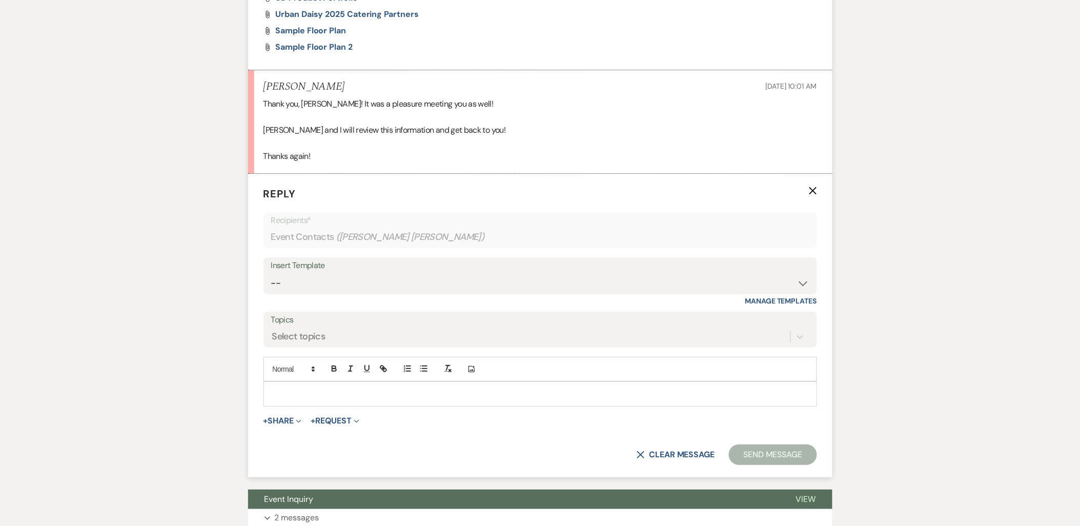
scroll to position [1333, 0]
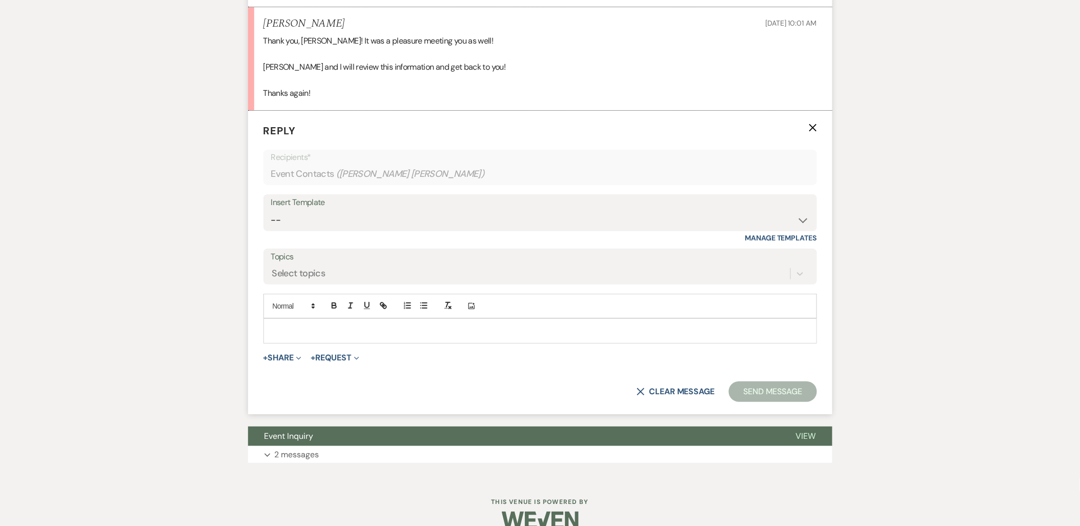
click at [322, 336] on p at bounding box center [540, 330] width 537 height 11
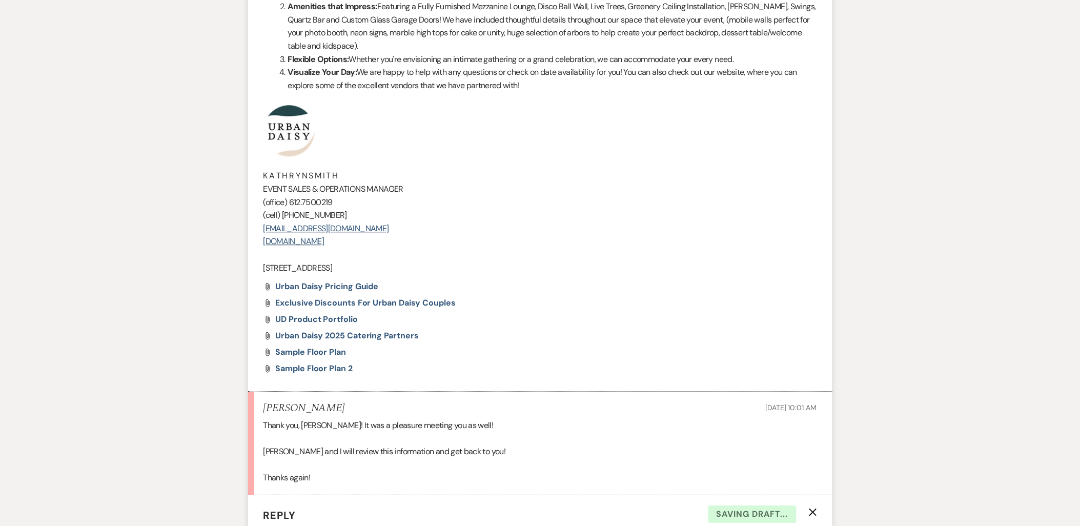
scroll to position [934, 0]
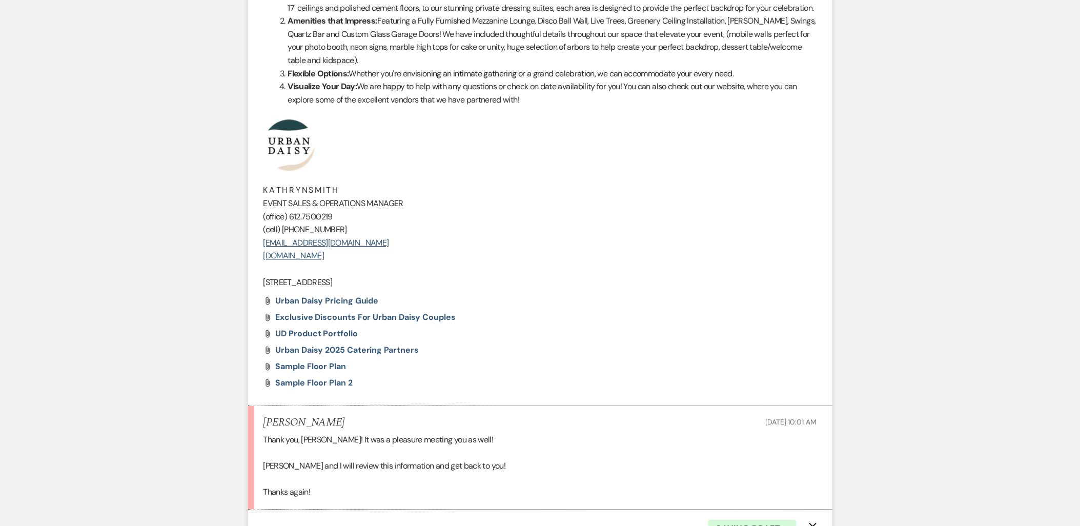
drag, startPoint x: 406, startPoint y: 281, endPoint x: 259, endPoint y: 159, distance: 191.2
copy div "K A T H R Y N S M I T H EVENT SALES & OPERATIONS MANAGER (office) [PHONE_NUMBER…"
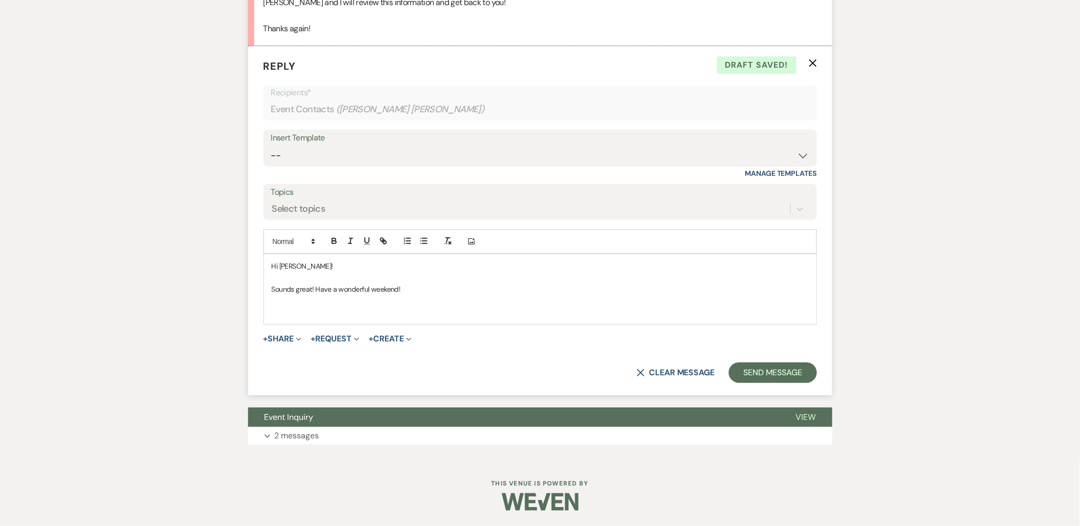
click at [313, 315] on p at bounding box center [540, 311] width 537 height 11
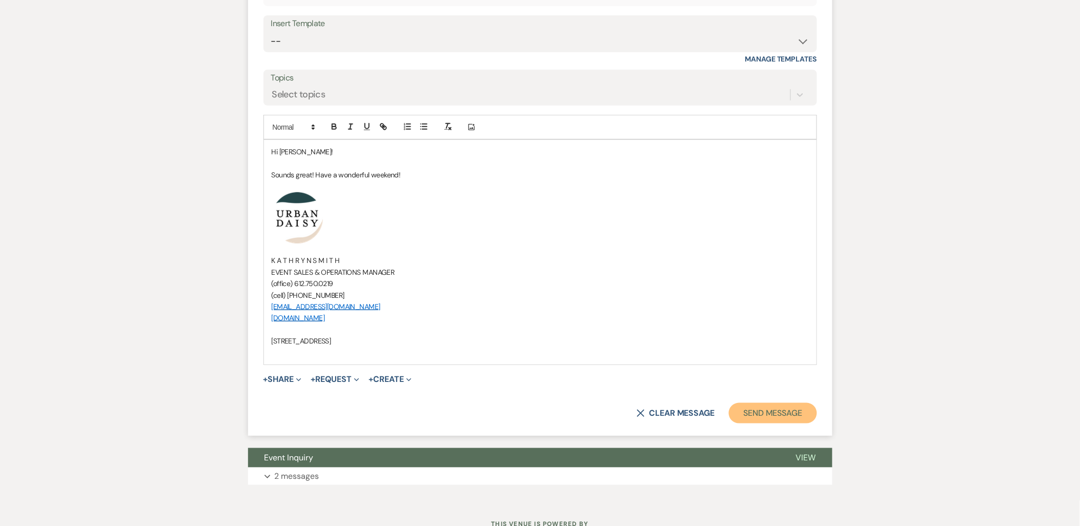
click at [798, 418] on button "Send Message" at bounding box center [773, 413] width 88 height 21
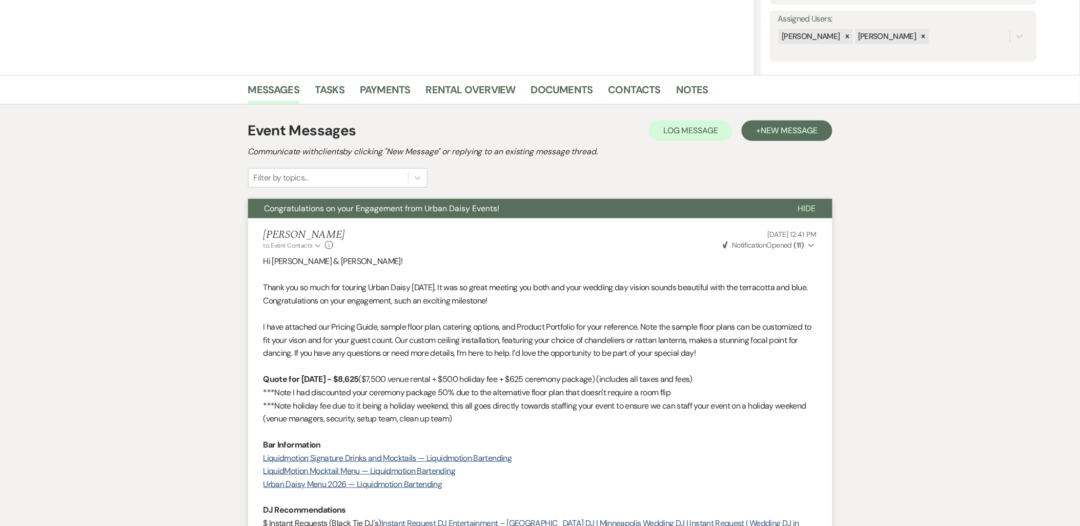
scroll to position [0, 0]
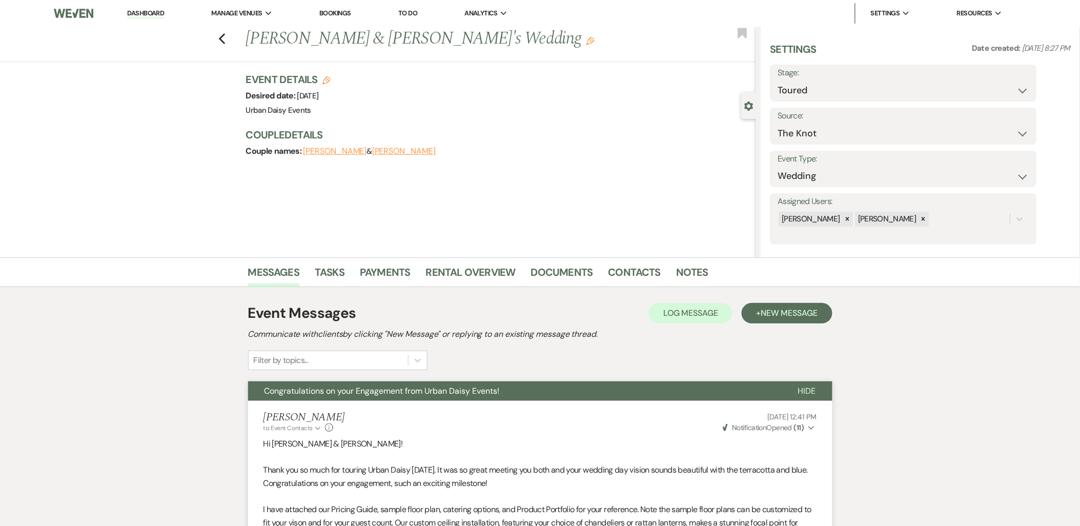
click at [156, 7] on li "Dashboard" at bounding box center [145, 13] width 47 height 21
click at [151, 11] on link "Dashboard" at bounding box center [145, 14] width 37 height 10
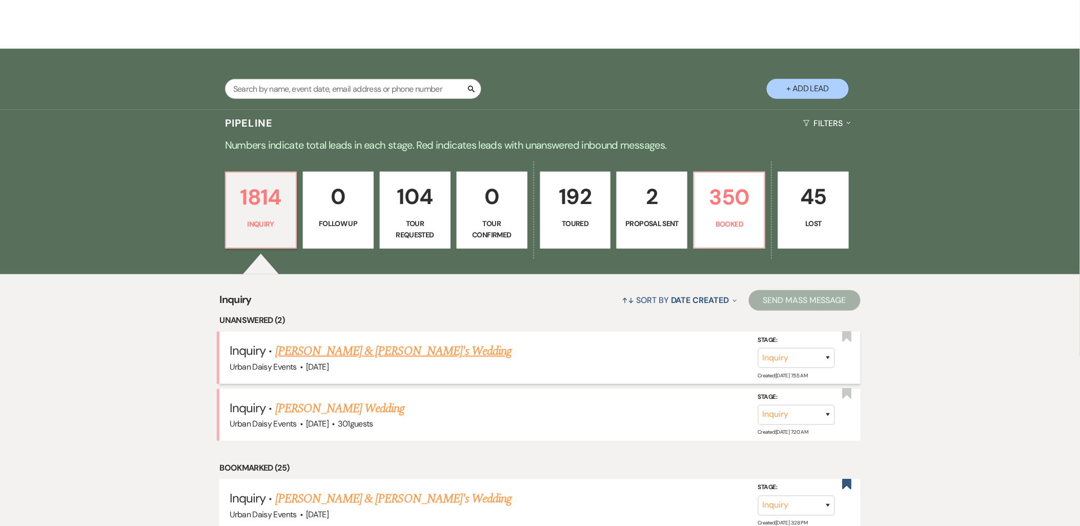
scroll to position [171, 0]
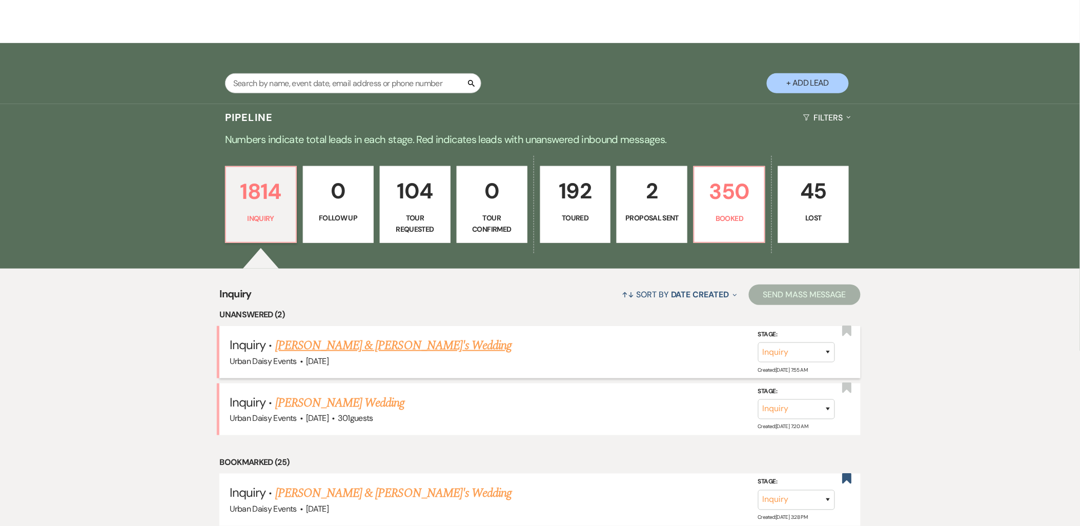
click at [336, 341] on link "[PERSON_NAME] & [PERSON_NAME]'s Wedding" at bounding box center [393, 345] width 237 height 18
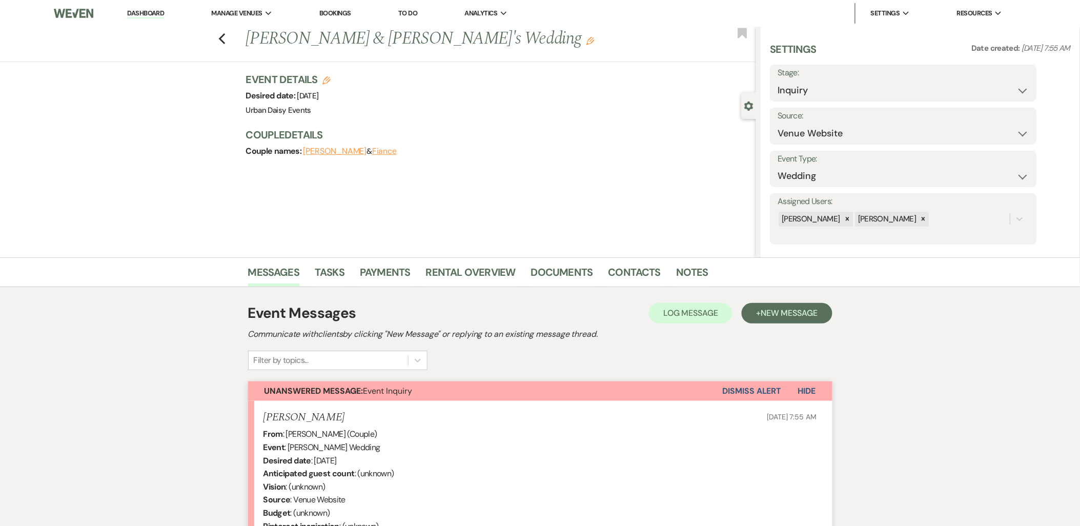
click at [139, 16] on link "Dashboard" at bounding box center [145, 14] width 37 height 10
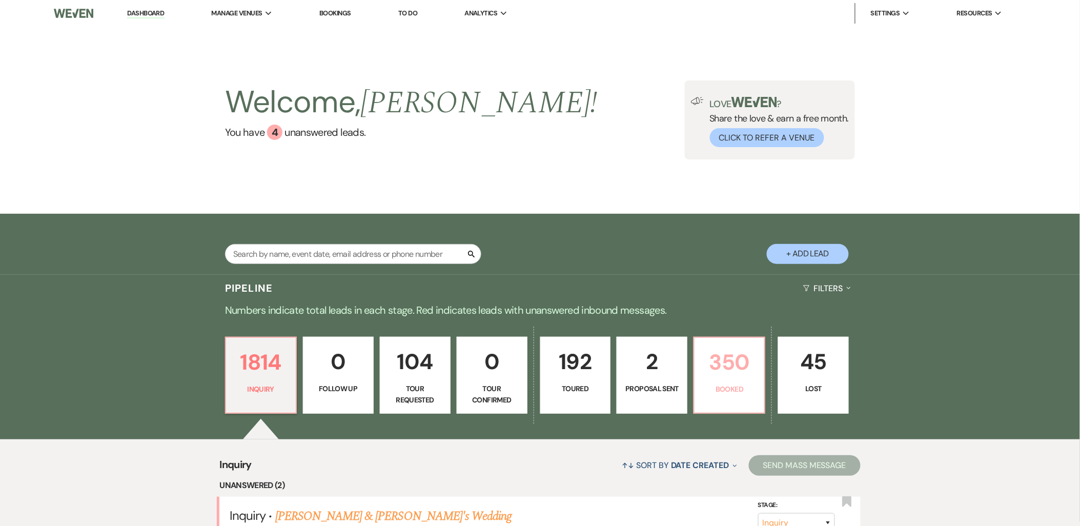
click at [711, 394] on p "Booked" at bounding box center [729, 388] width 57 height 11
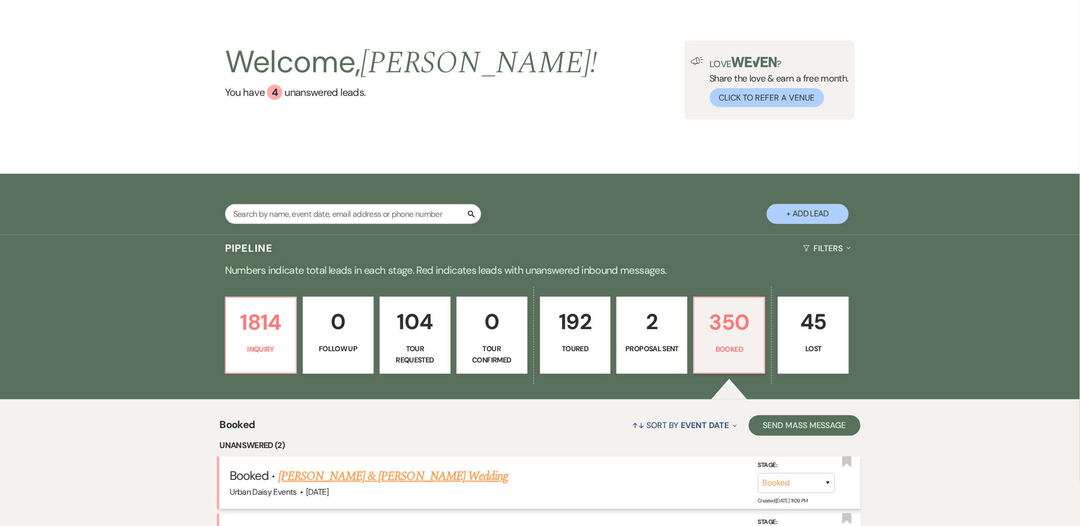
scroll to position [39, 0]
